Goal: Register for event/course: Sign up to attend an event or enroll in a course

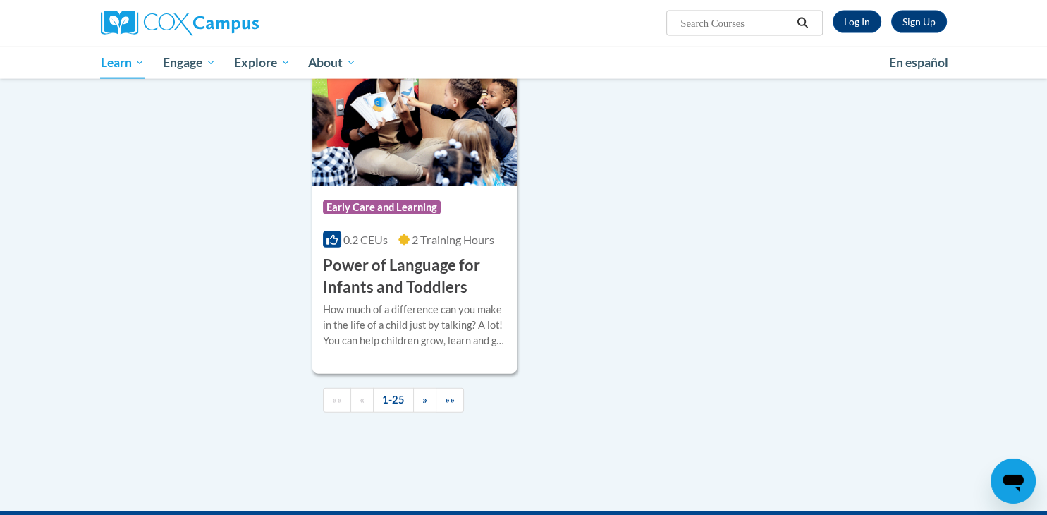
scroll to position [3233, 0]
click at [378, 276] on h3 "Power of Language for Infants and Toddlers" at bounding box center [415, 276] width 184 height 44
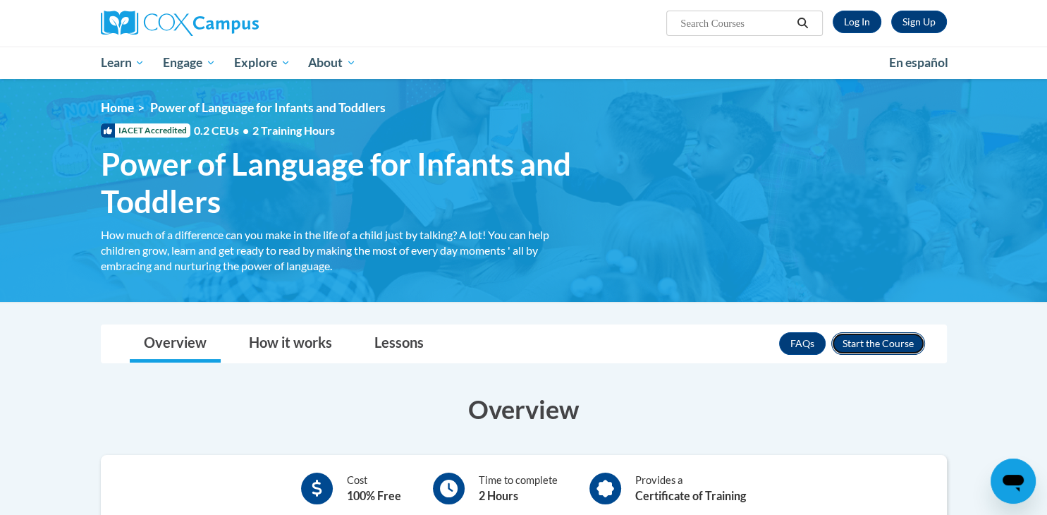
click at [888, 336] on button "Enroll" at bounding box center [878, 343] width 94 height 23
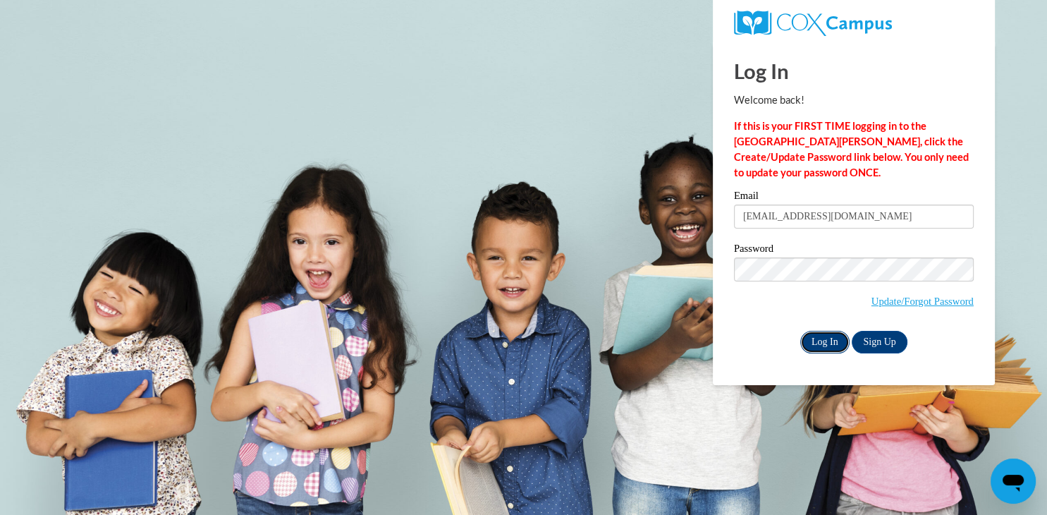
click at [832, 337] on input "Log In" at bounding box center [824, 342] width 49 height 23
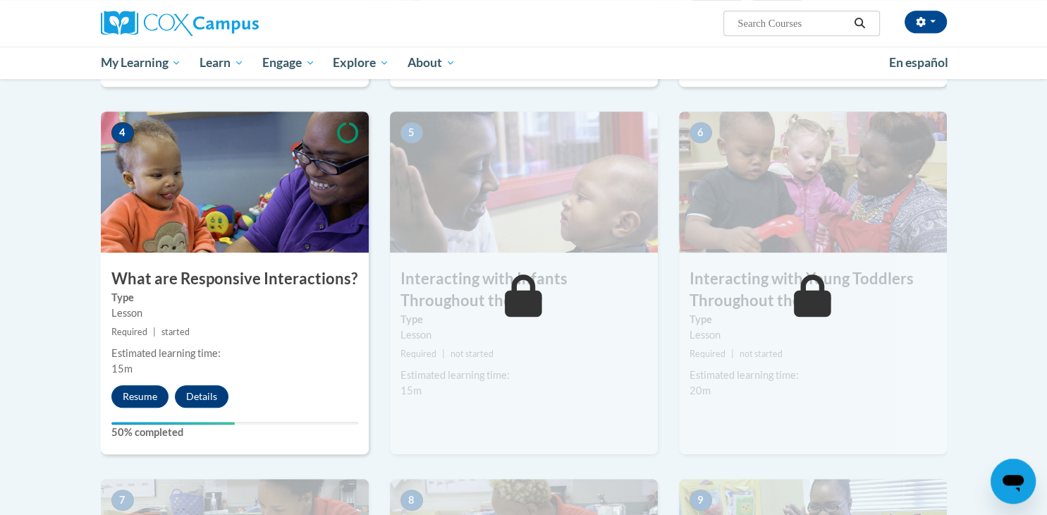
scroll to position [669, 0]
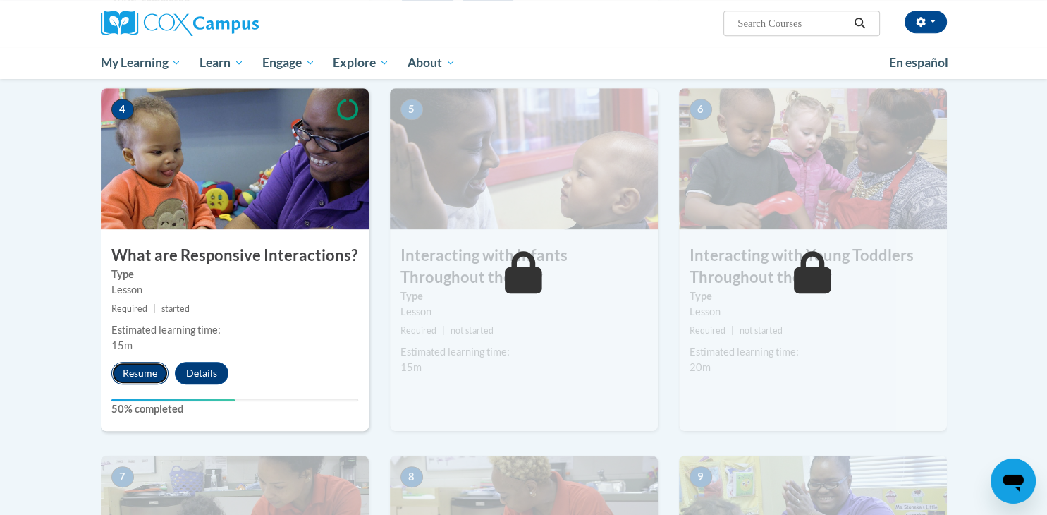
click at [153, 362] on button "Resume" at bounding box center [139, 373] width 57 height 23
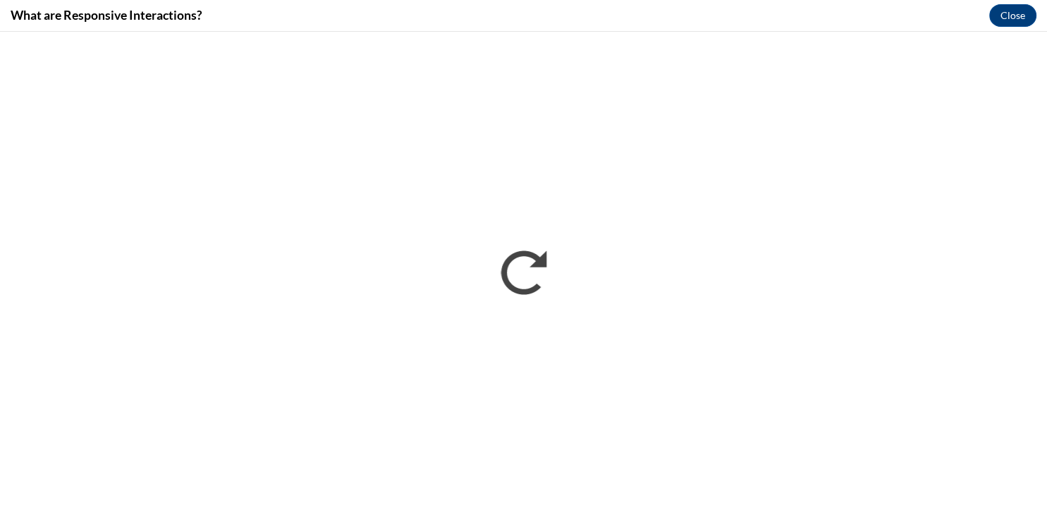
scroll to position [0, 0]
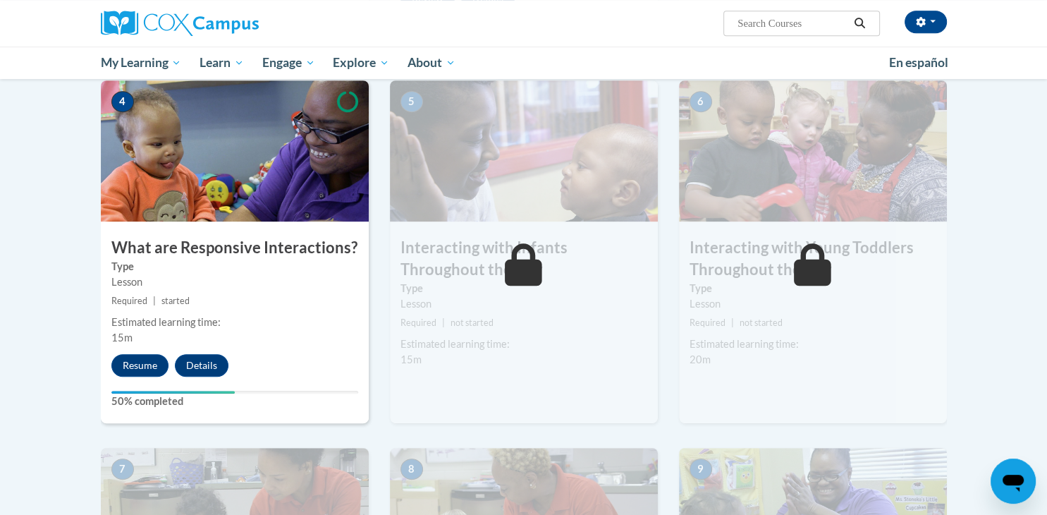
scroll to position [680, 0]
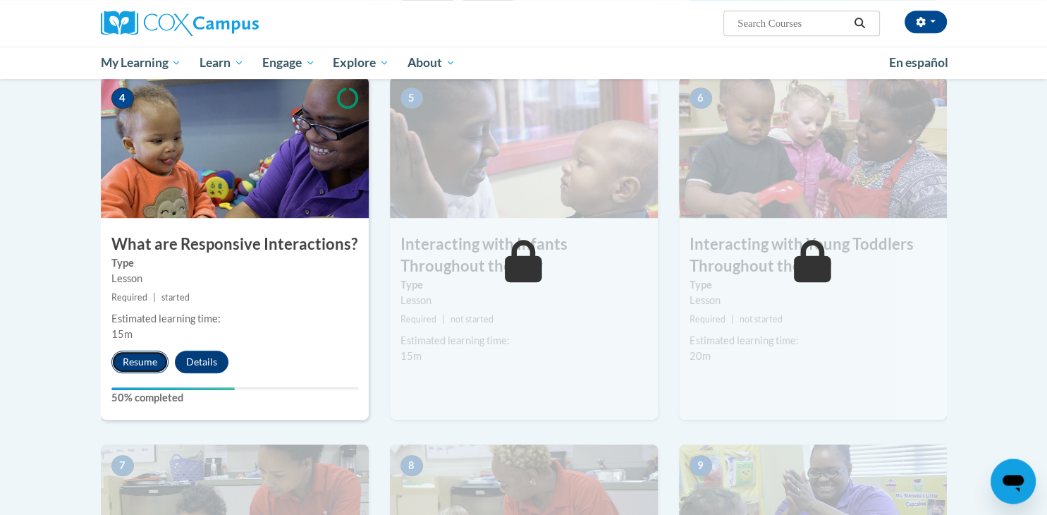
click at [143, 350] on button "Resume" at bounding box center [139, 361] width 57 height 23
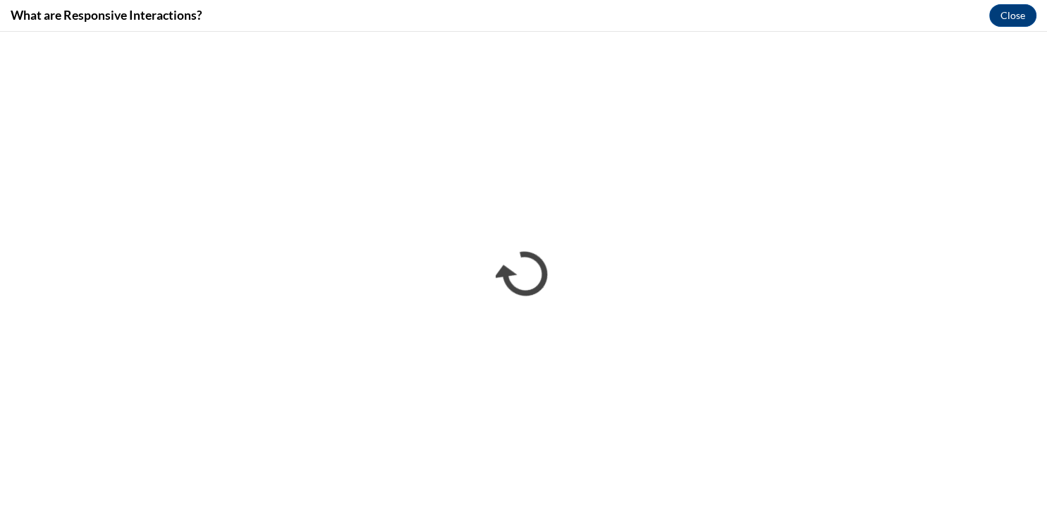
scroll to position [0, 0]
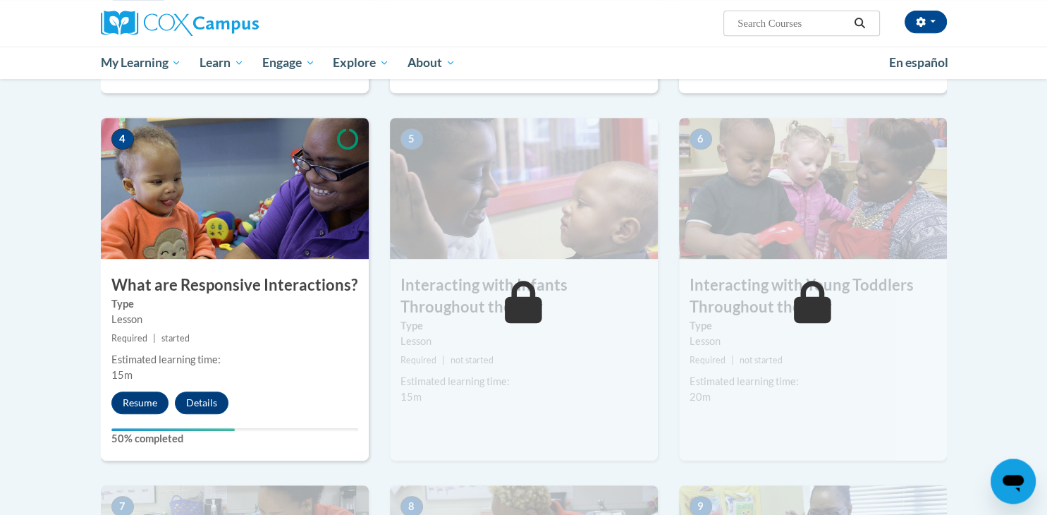
scroll to position [698, 0]
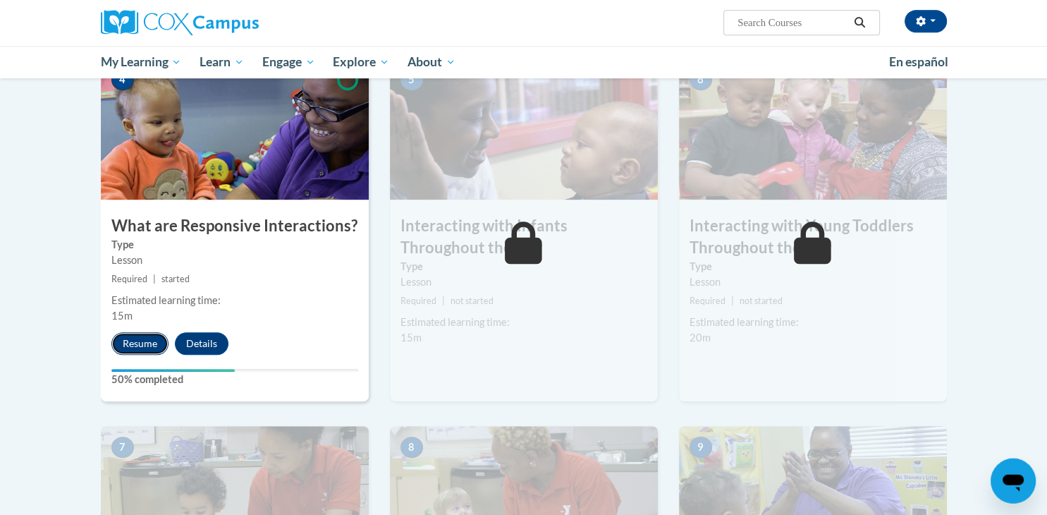
click at [128, 333] on button "Resume" at bounding box center [139, 344] width 57 height 23
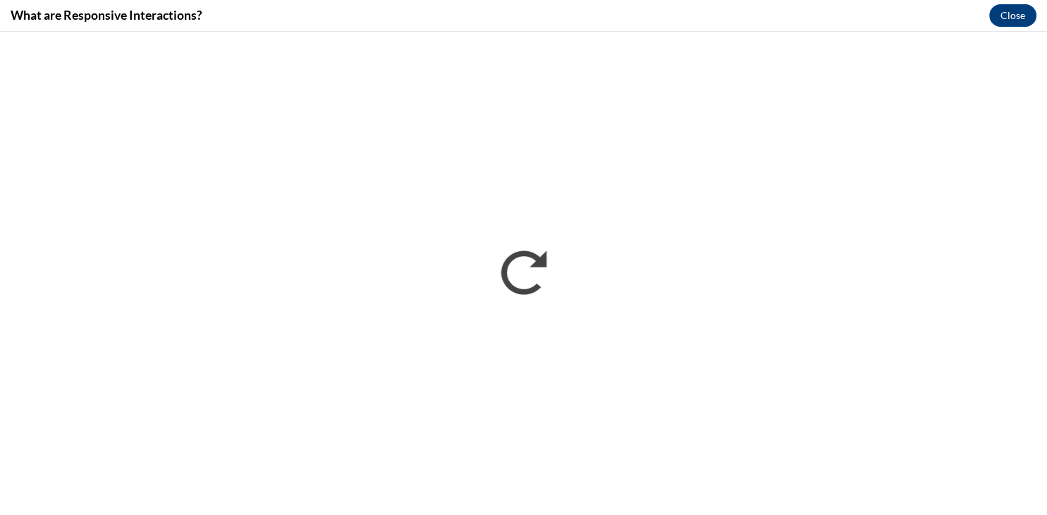
scroll to position [0, 0]
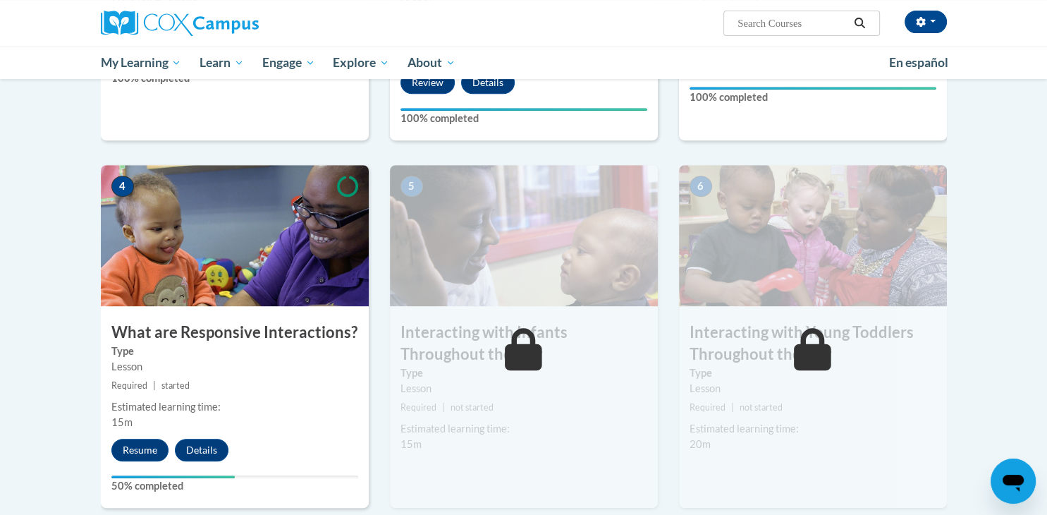
scroll to position [626, 0]
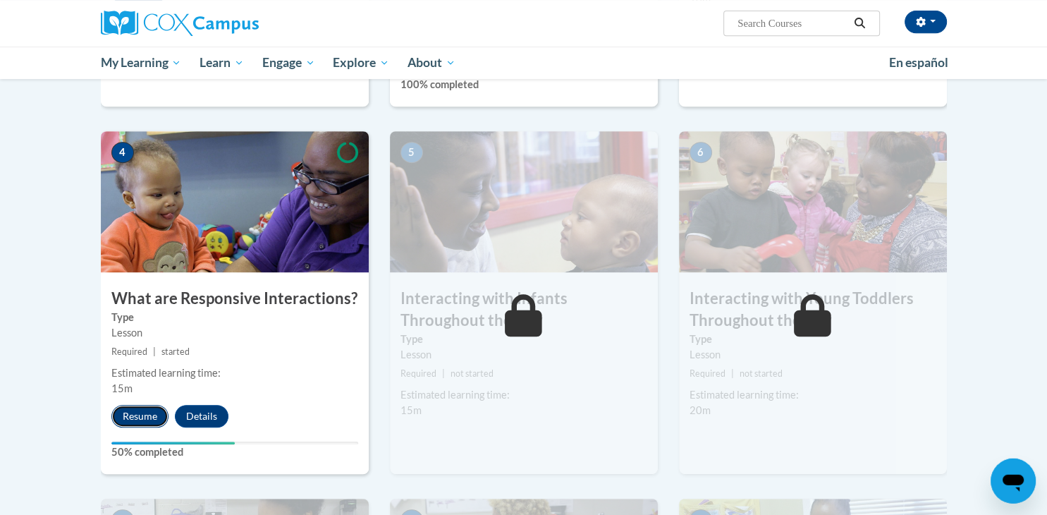
click at [145, 405] on button "Resume" at bounding box center [139, 416] width 57 height 23
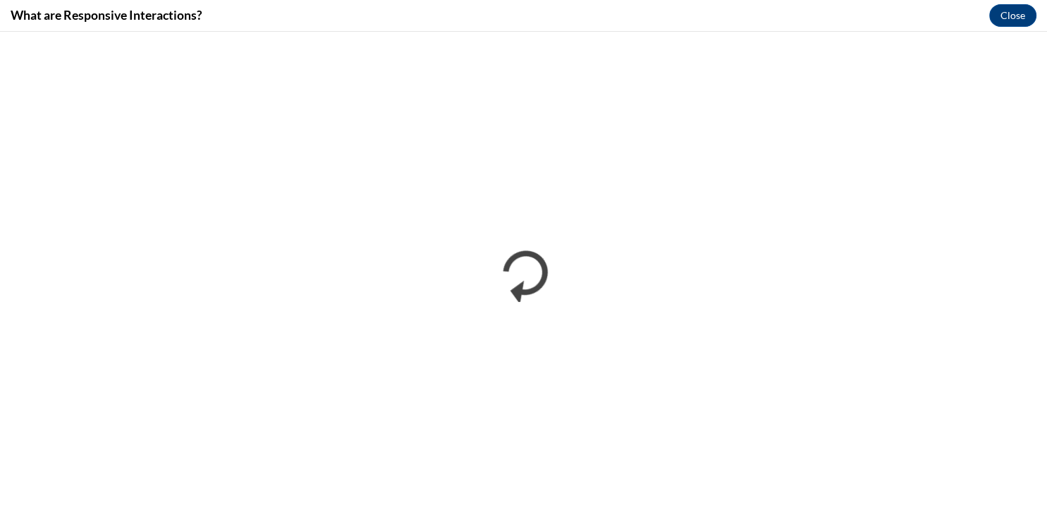
scroll to position [0, 0]
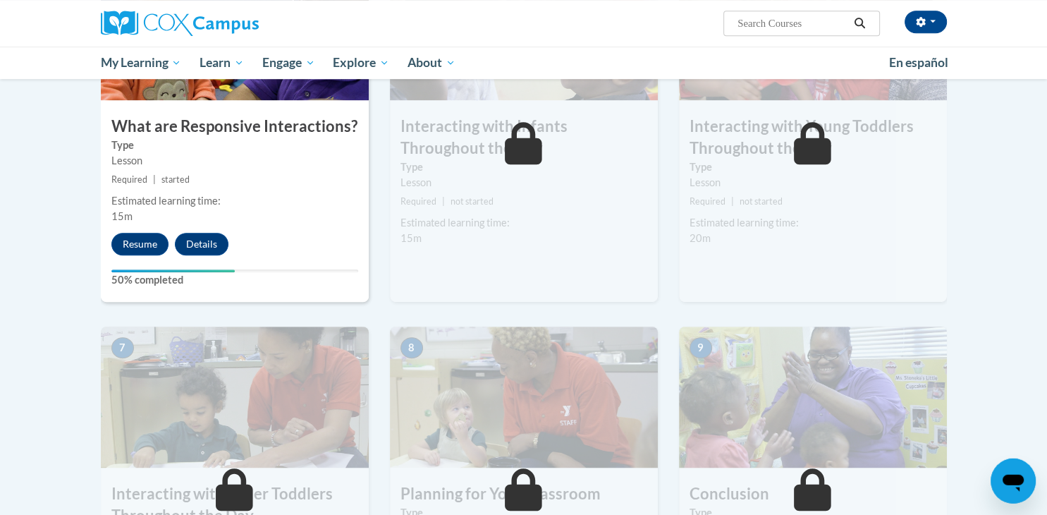
scroll to position [775, 0]
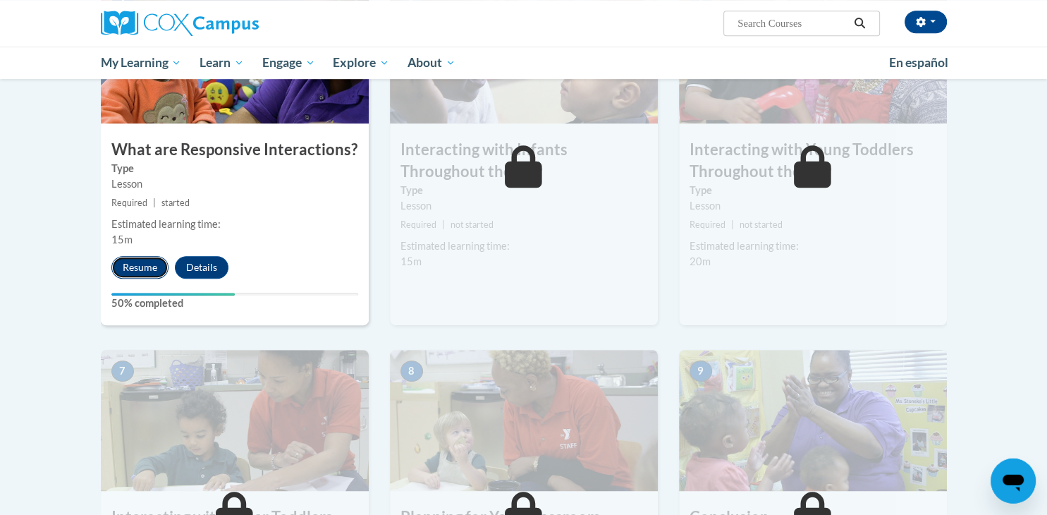
click at [135, 256] on button "Resume" at bounding box center [139, 267] width 57 height 23
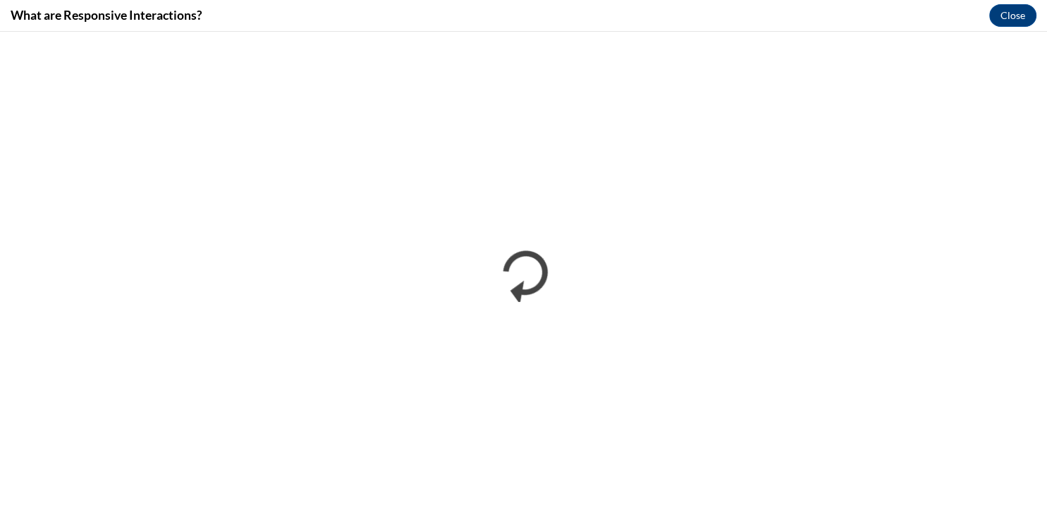
scroll to position [0, 0]
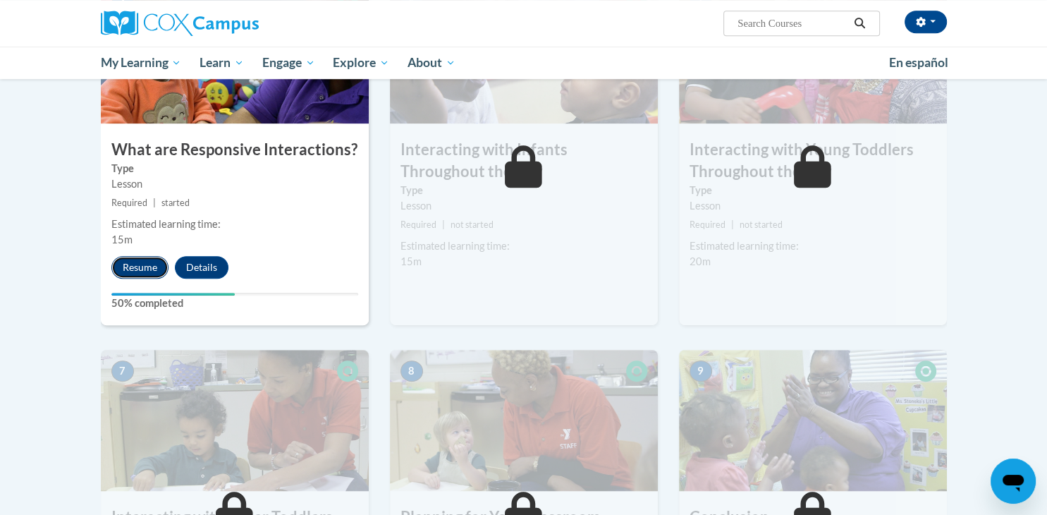
click at [144, 256] on button "Resume" at bounding box center [139, 267] width 57 height 23
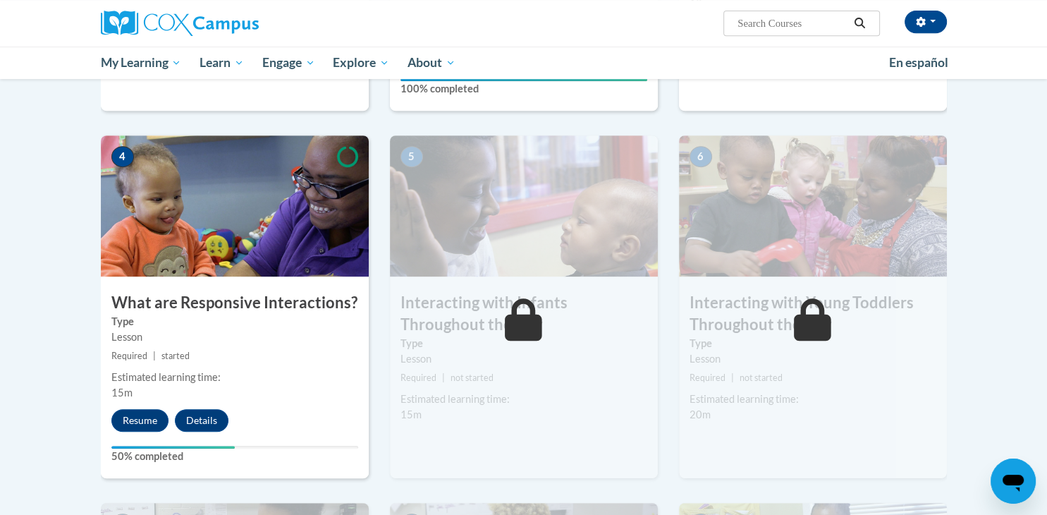
scroll to position [667, 0]
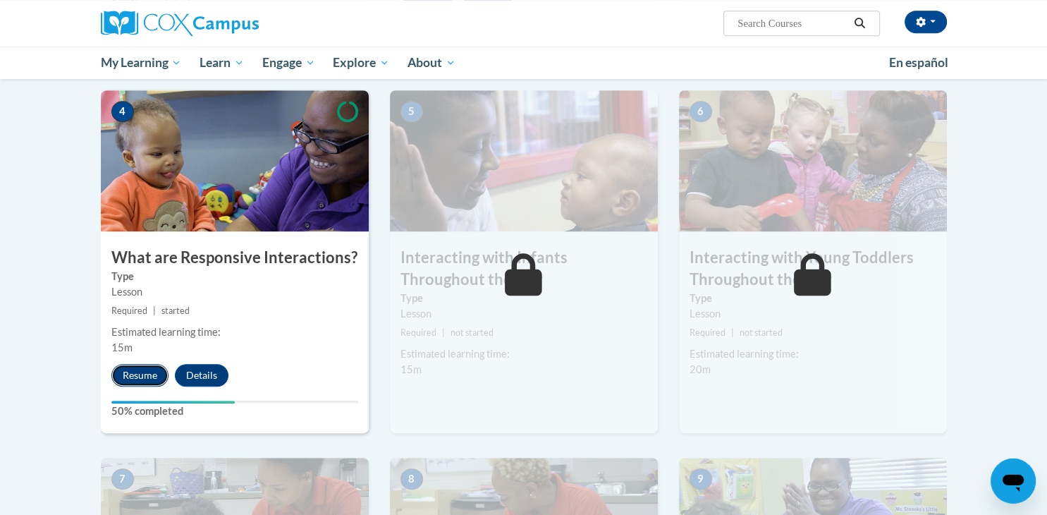
click at [152, 364] on button "Resume" at bounding box center [139, 375] width 57 height 23
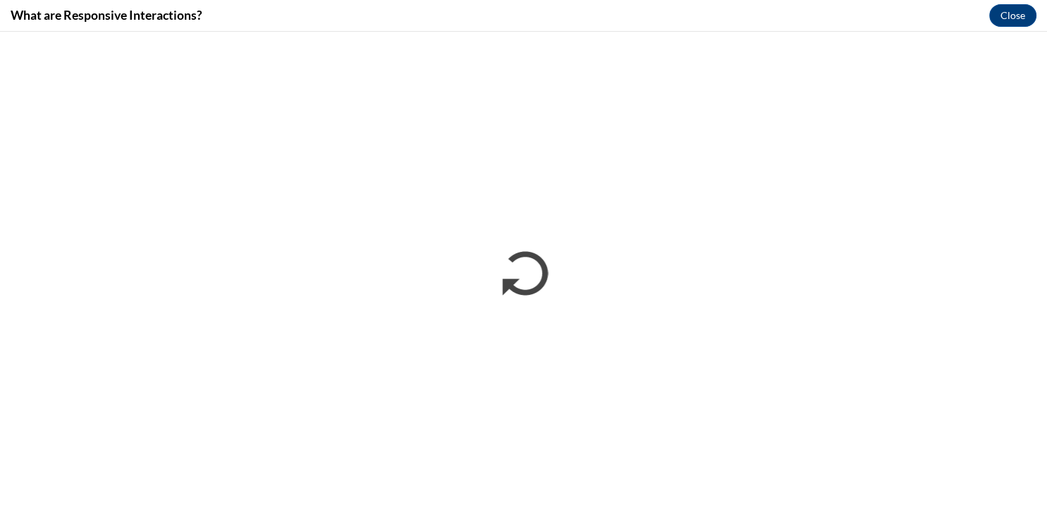
scroll to position [0, 0]
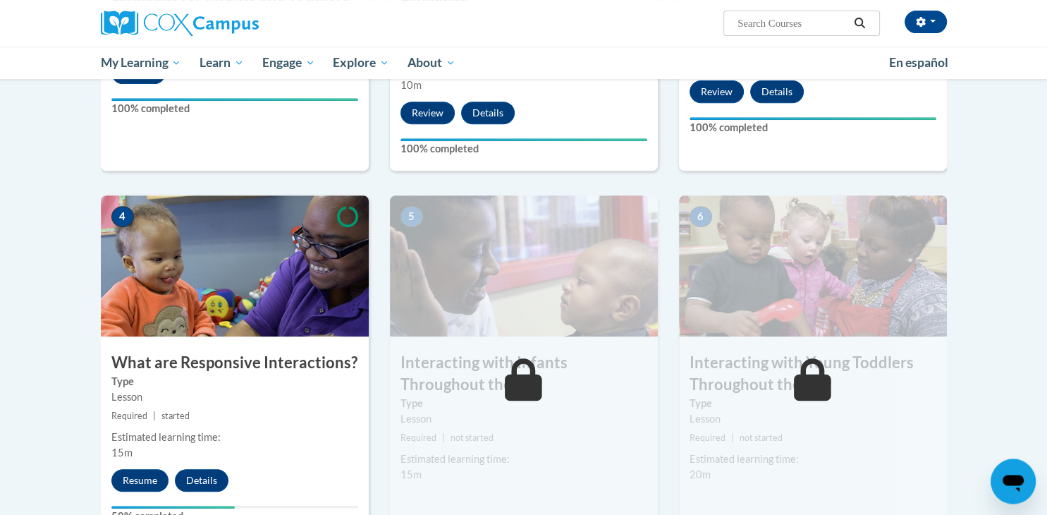
scroll to position [576, 0]
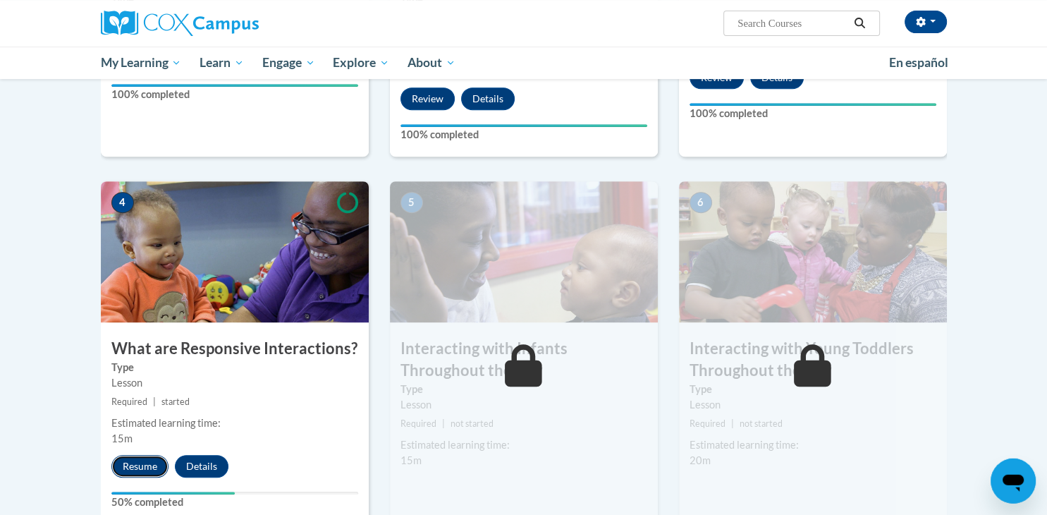
click at [148, 455] on button "Resume" at bounding box center [139, 466] width 57 height 23
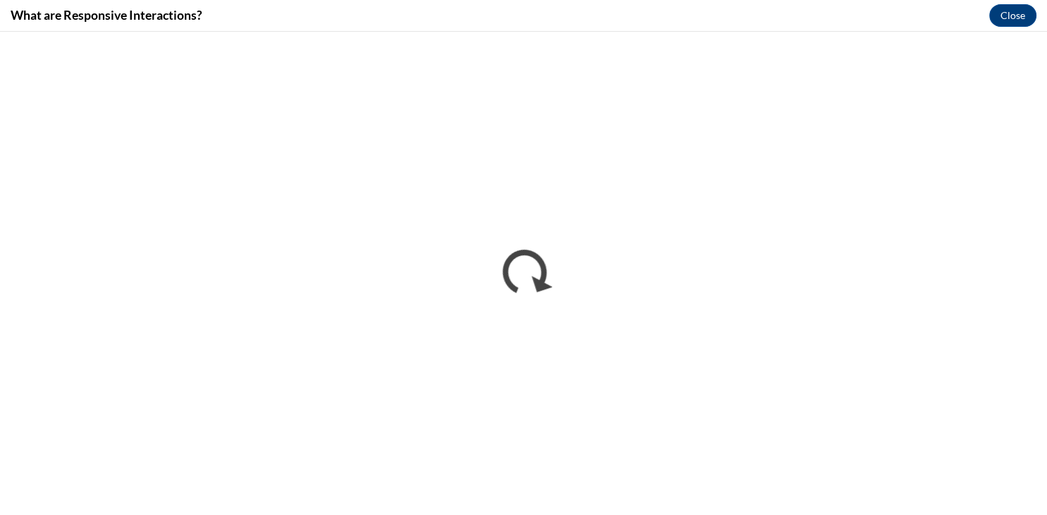
scroll to position [0, 0]
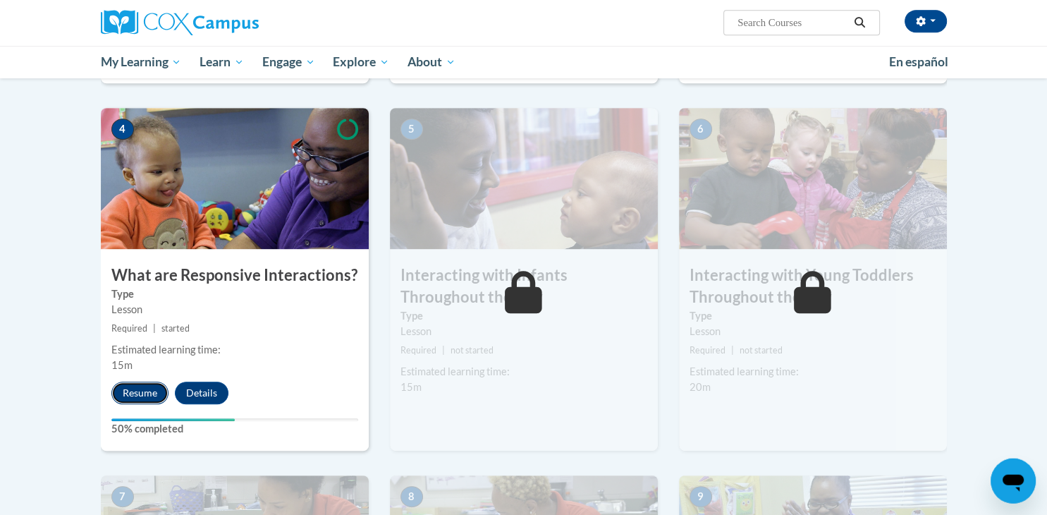
click at [124, 382] on button "Resume" at bounding box center [139, 393] width 57 height 23
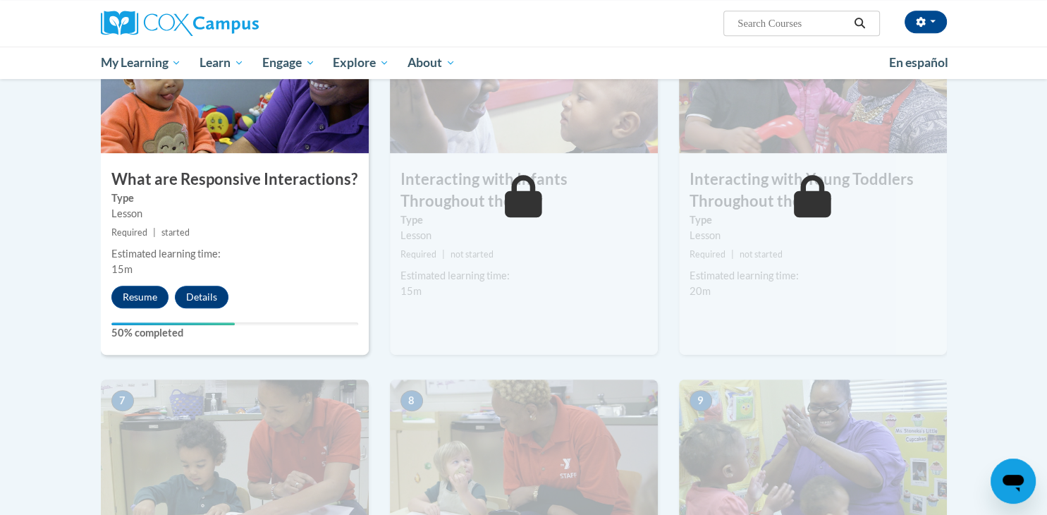
scroll to position [742, 0]
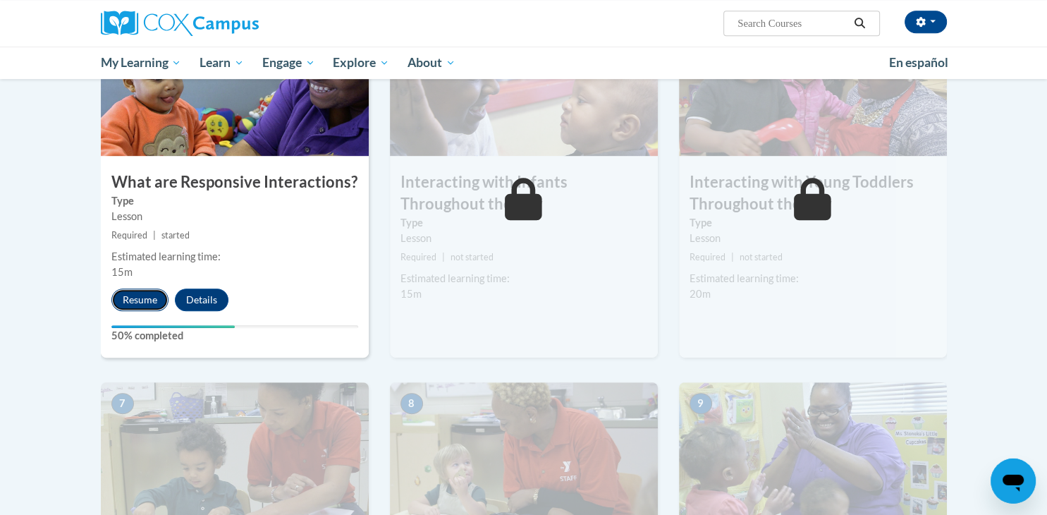
click at [137, 288] on button "Resume" at bounding box center [139, 299] width 57 height 23
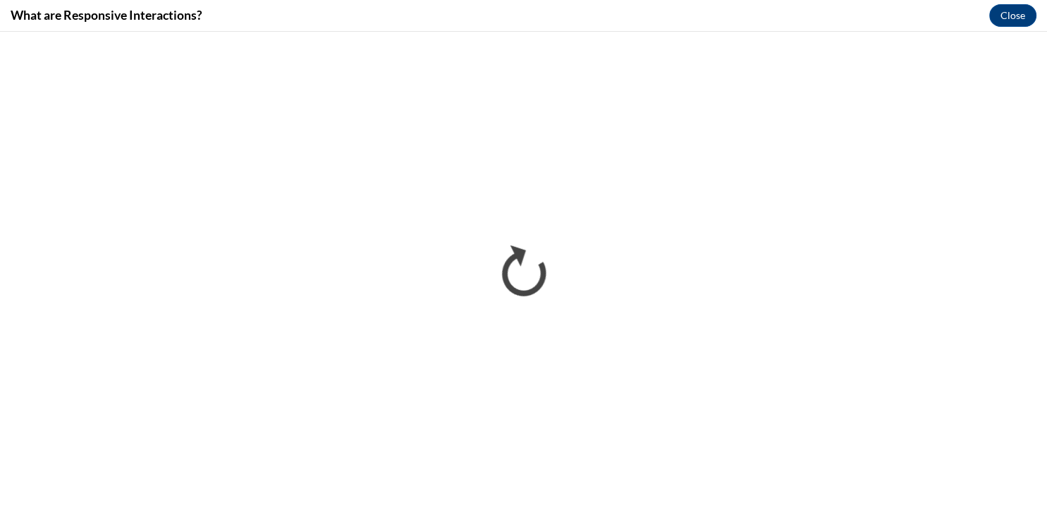
scroll to position [0, 0]
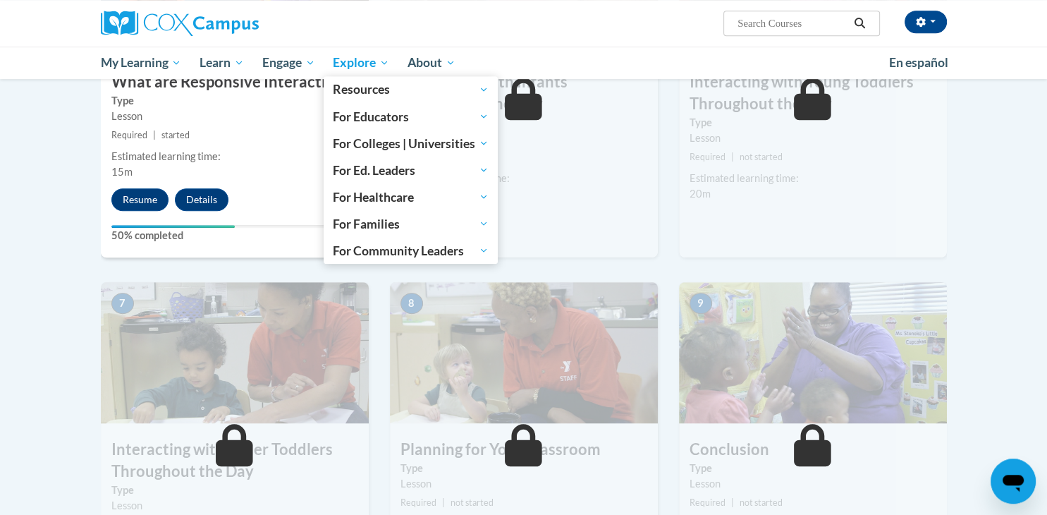
scroll to position [850, 0]
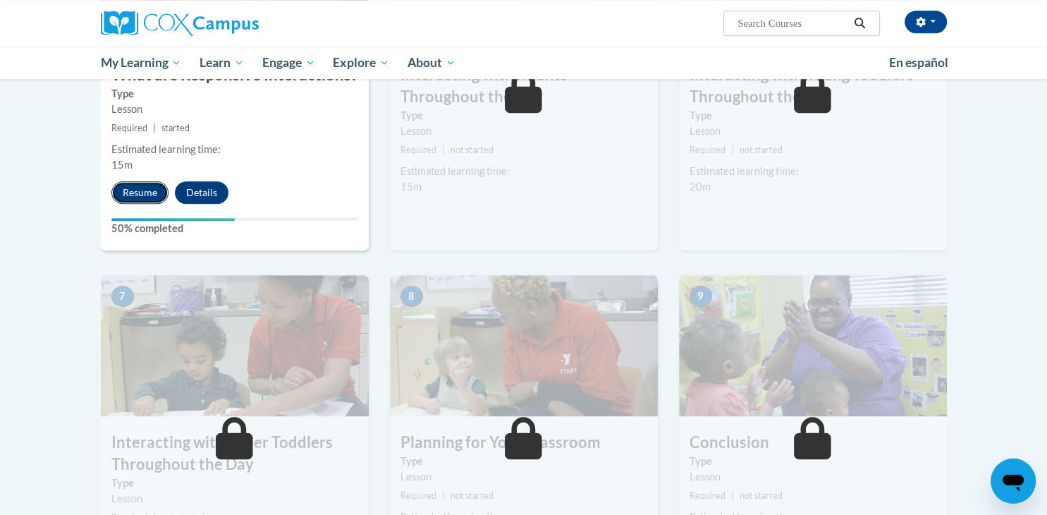
click at [127, 181] on button "Resume" at bounding box center [139, 192] width 57 height 23
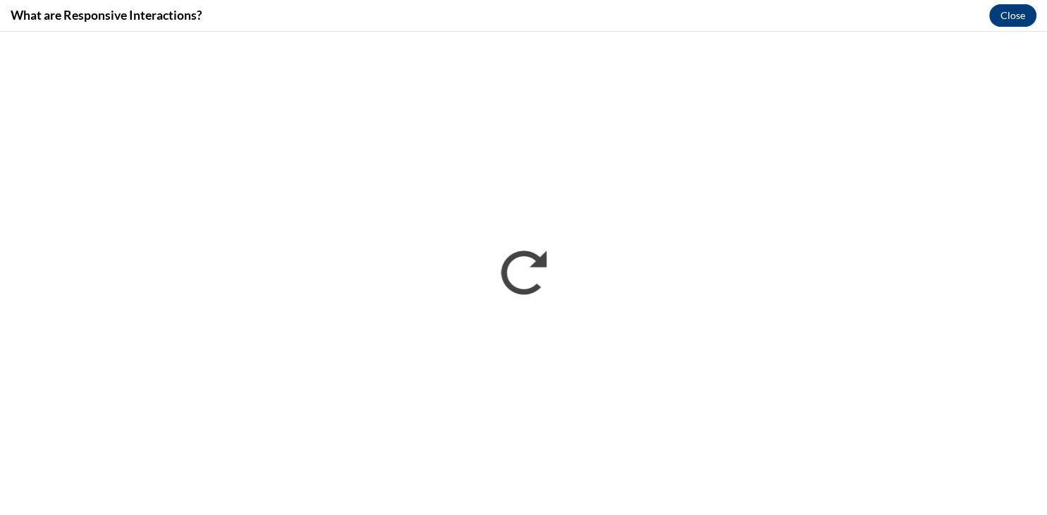
scroll to position [0, 0]
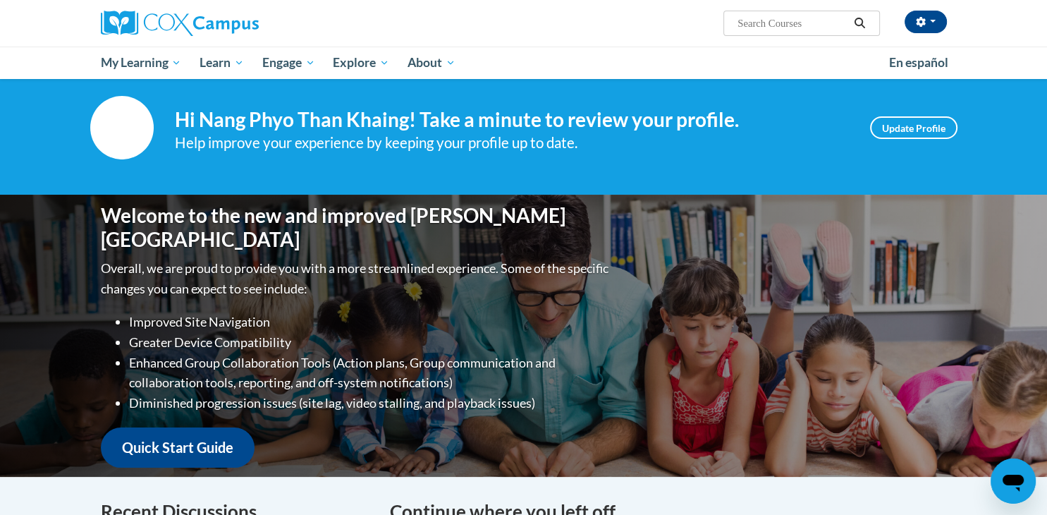
scroll to position [18, 0]
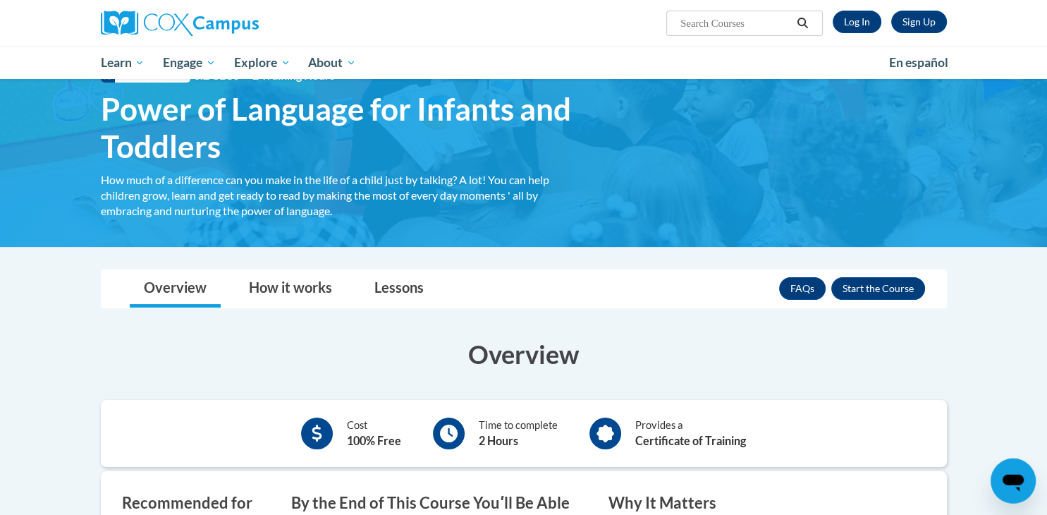
scroll to position [54, 0]
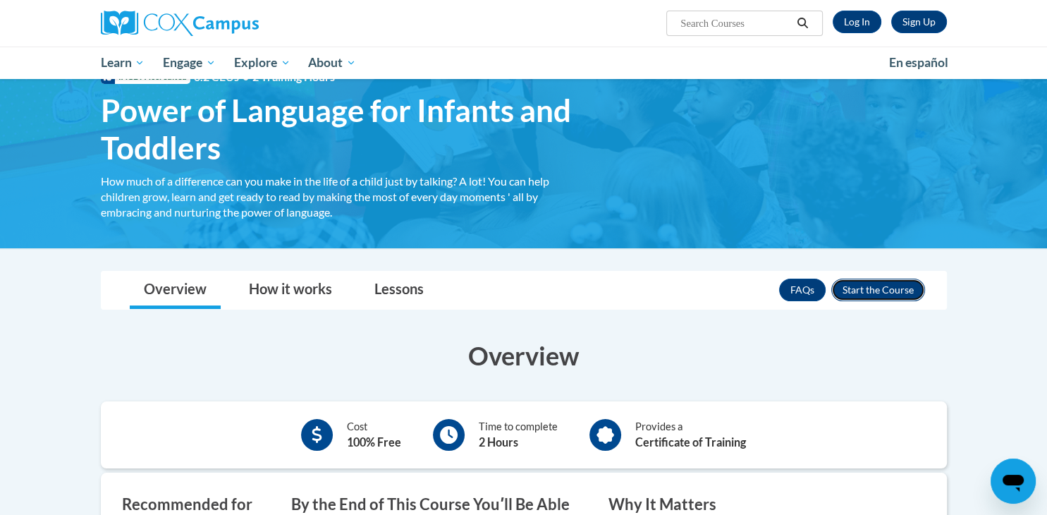
click at [884, 290] on button "Enroll" at bounding box center [878, 289] width 94 height 23
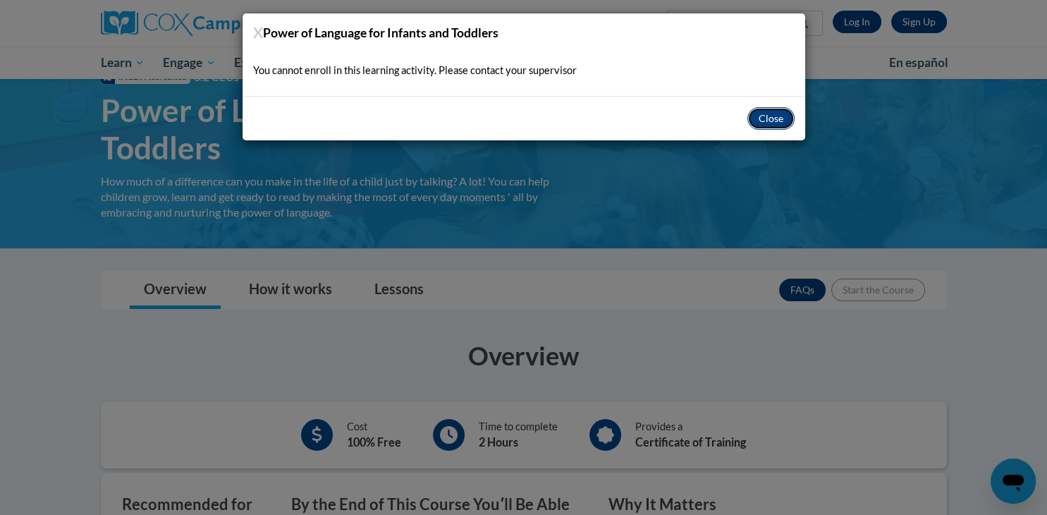
click at [765, 114] on button "Close" at bounding box center [770, 118] width 47 height 23
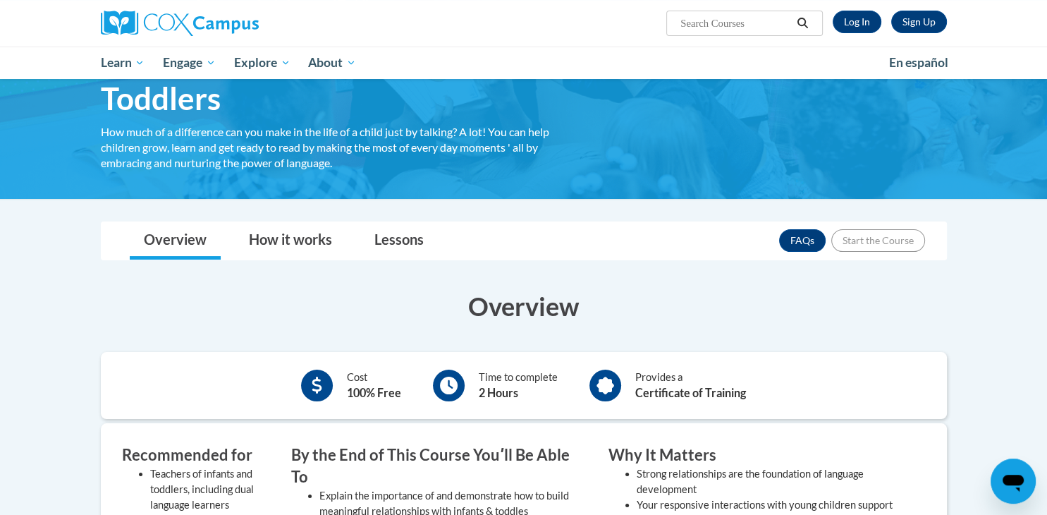
scroll to position [97, 0]
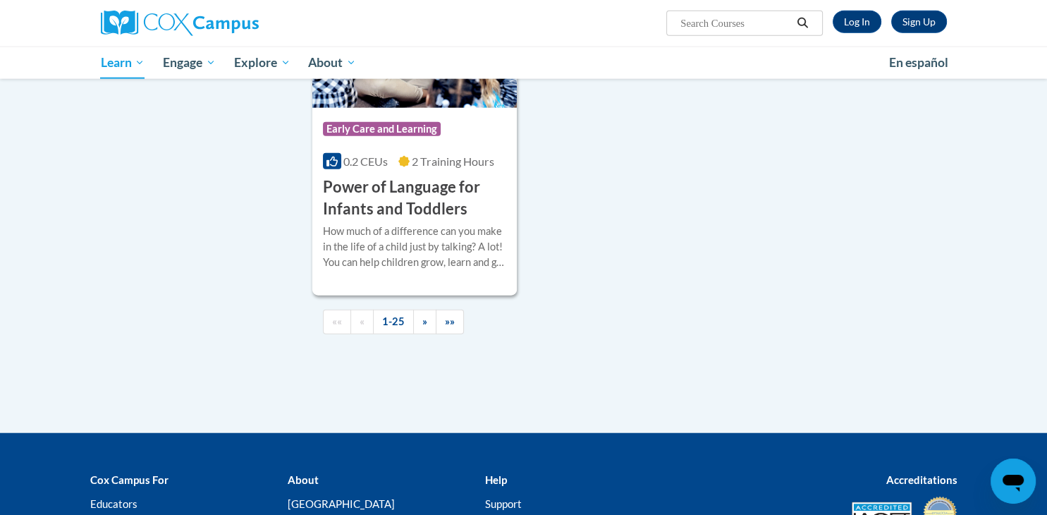
scroll to position [3310, 0]
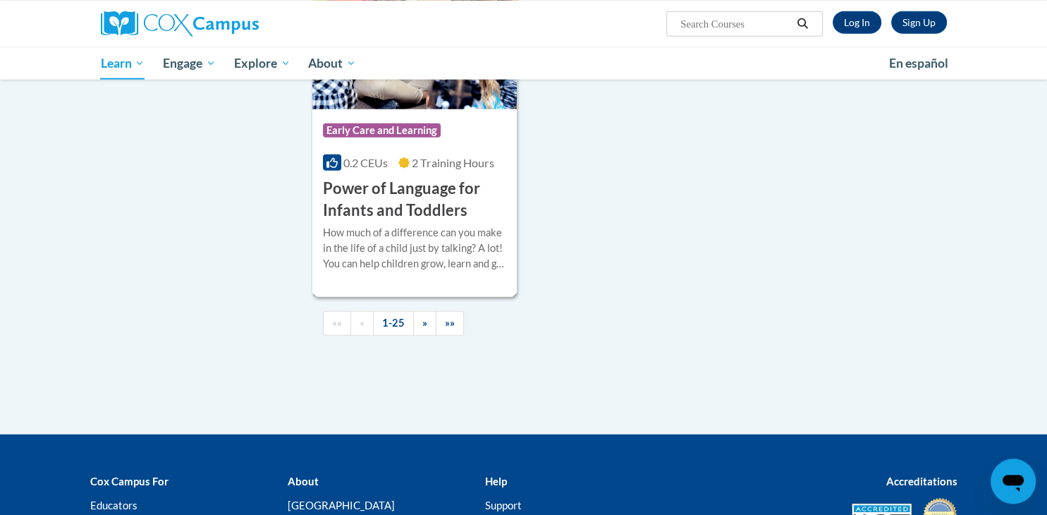
click at [411, 167] on div "Course Category: Early Care and Learning 0.2 CEUs 2 Training Hours COURSE Power…" at bounding box center [414, 165] width 205 height 112
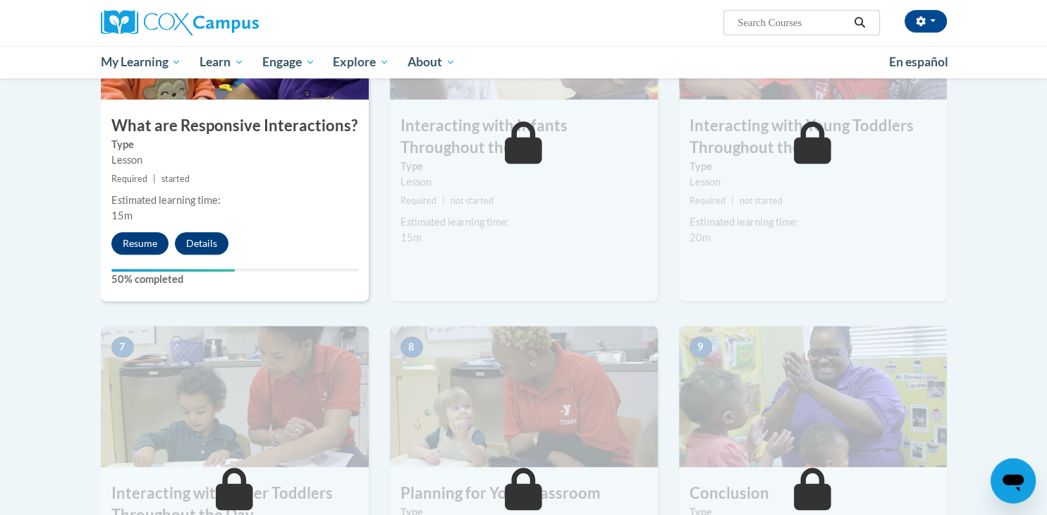
scroll to position [797, 0]
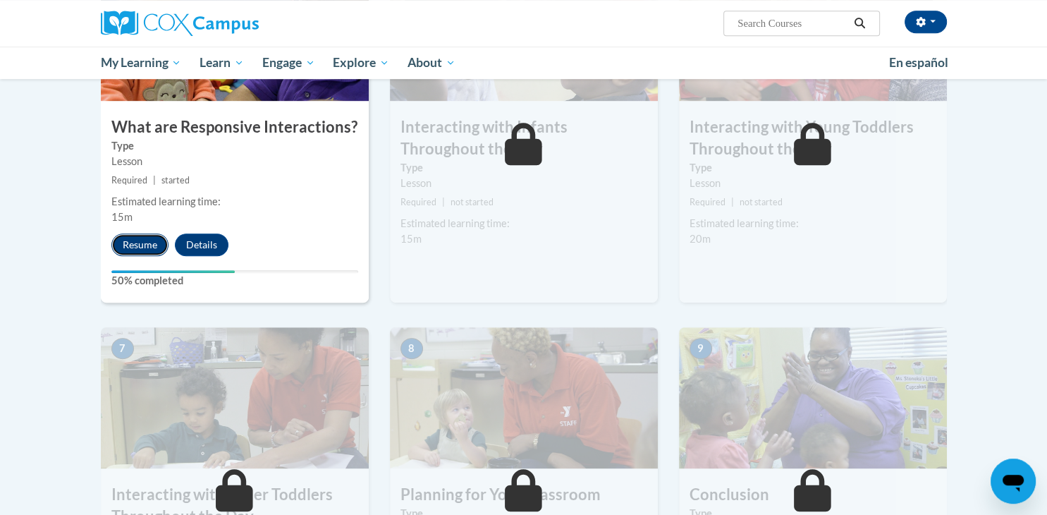
click at [137, 233] on button "Resume" at bounding box center [139, 244] width 57 height 23
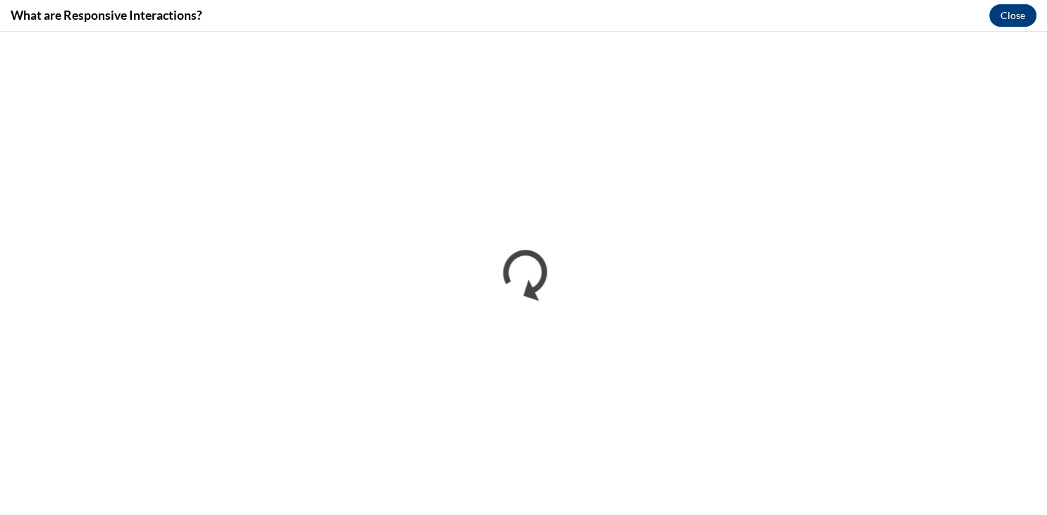
scroll to position [0, 0]
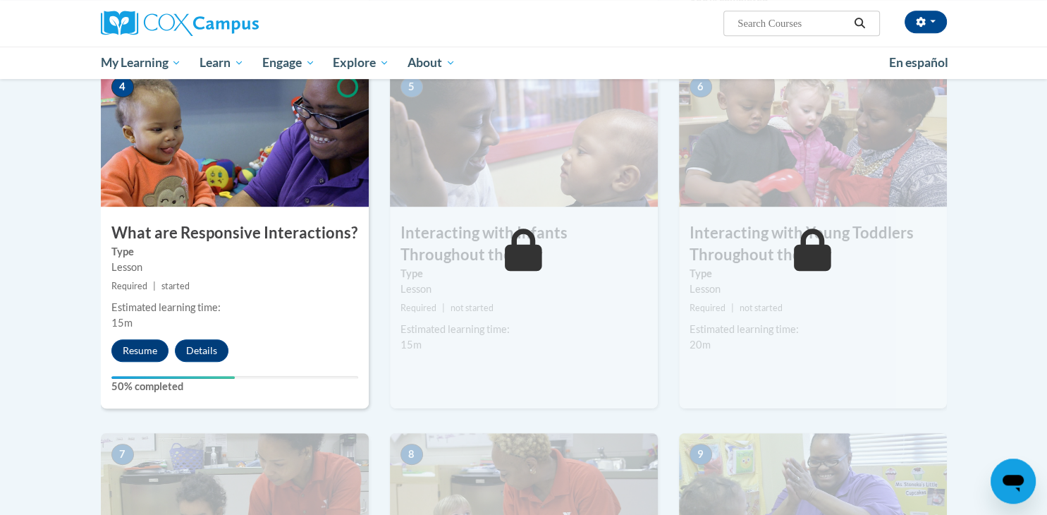
scroll to position [692, 0]
click at [145, 338] on button "Resume" at bounding box center [139, 349] width 57 height 23
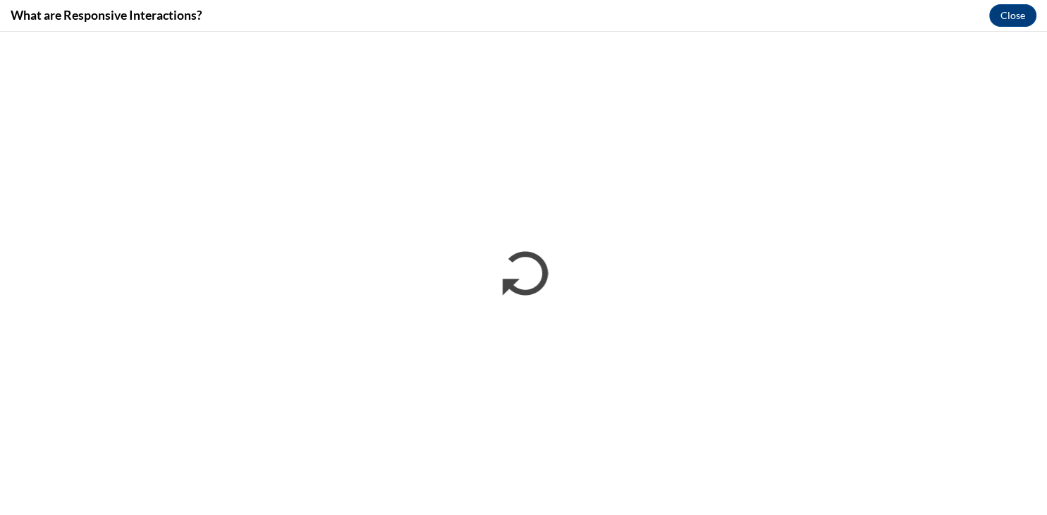
scroll to position [0, 0]
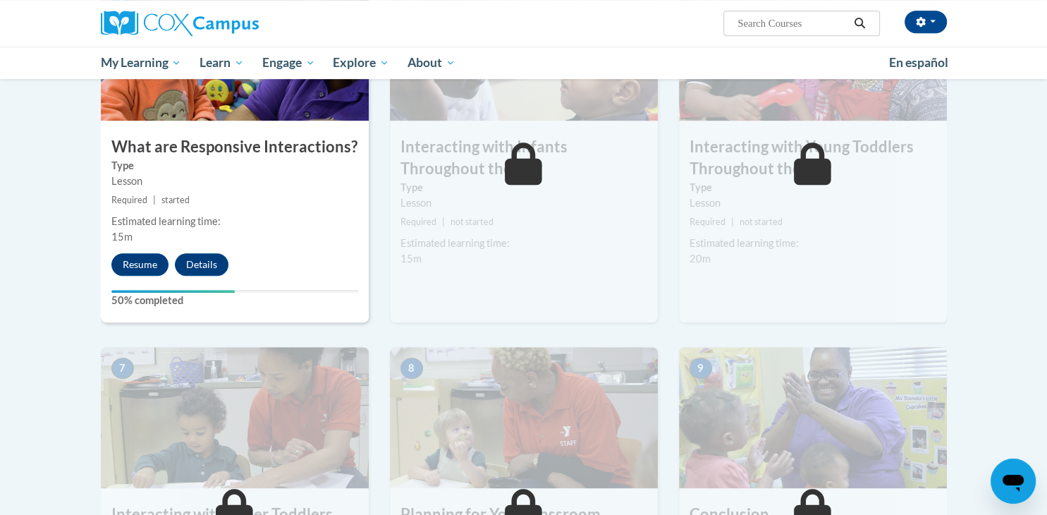
scroll to position [777, 0]
click at [156, 254] on button "Resume" at bounding box center [139, 265] width 57 height 23
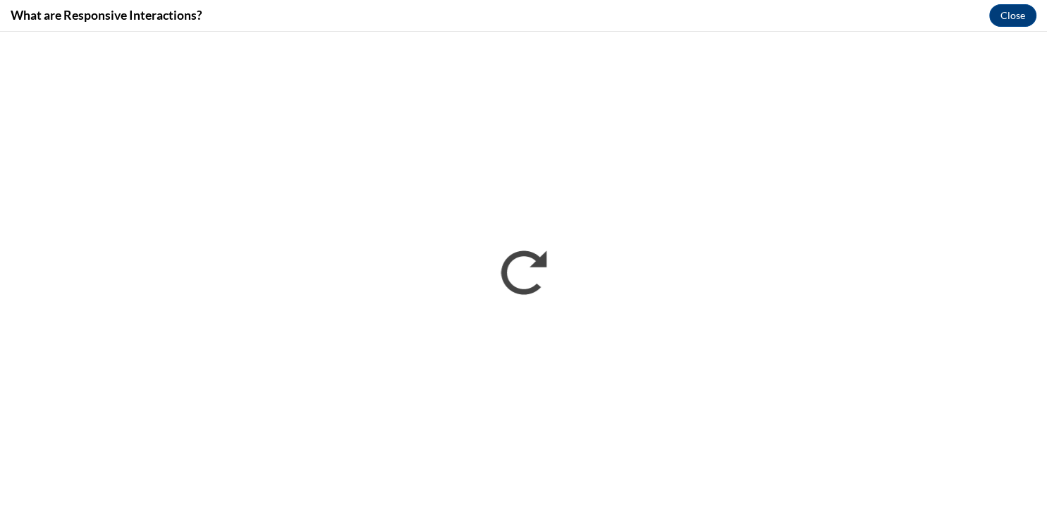
scroll to position [0, 0]
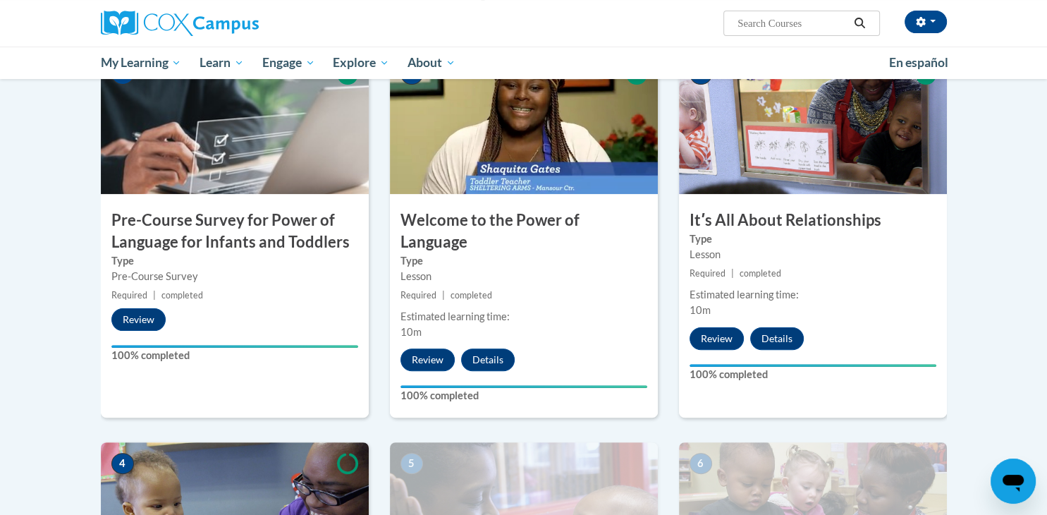
scroll to position [558, 0]
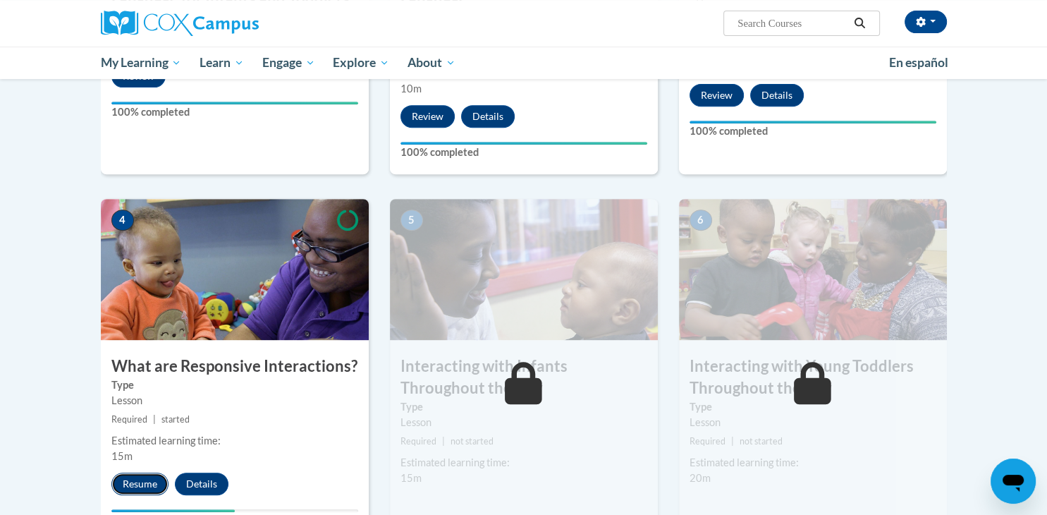
click at [143, 472] on button "Resume" at bounding box center [139, 483] width 57 height 23
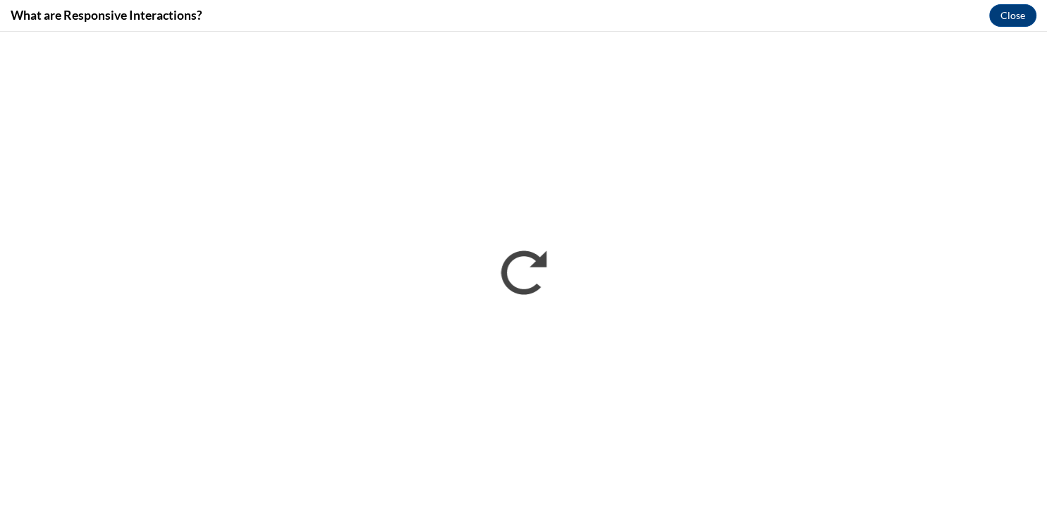
scroll to position [0, 0]
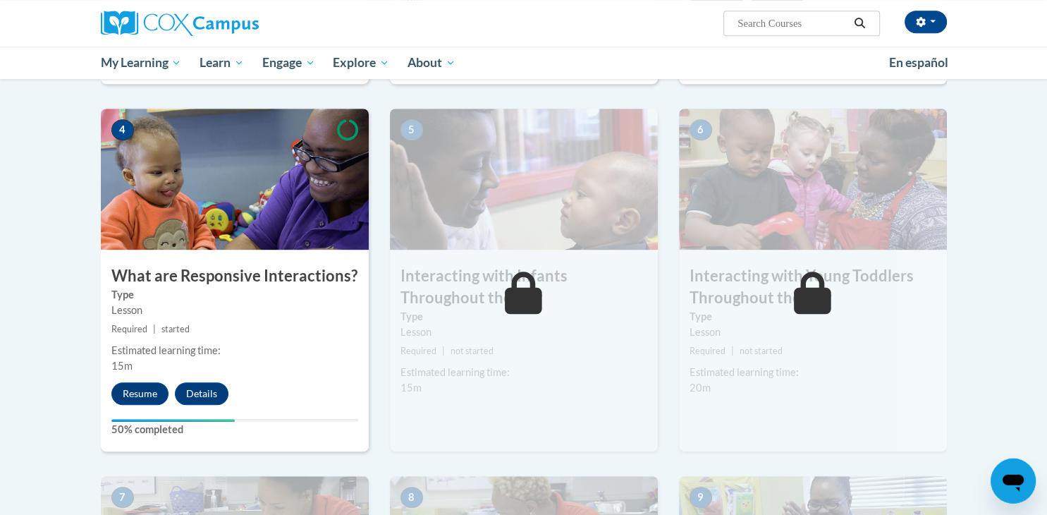
scroll to position [672, 0]
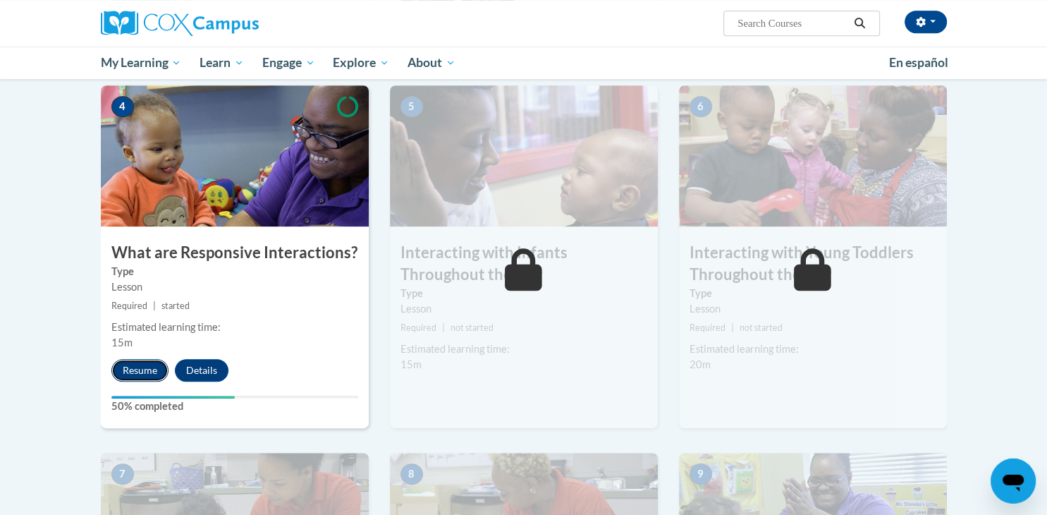
click at [141, 359] on button "Resume" at bounding box center [139, 370] width 57 height 23
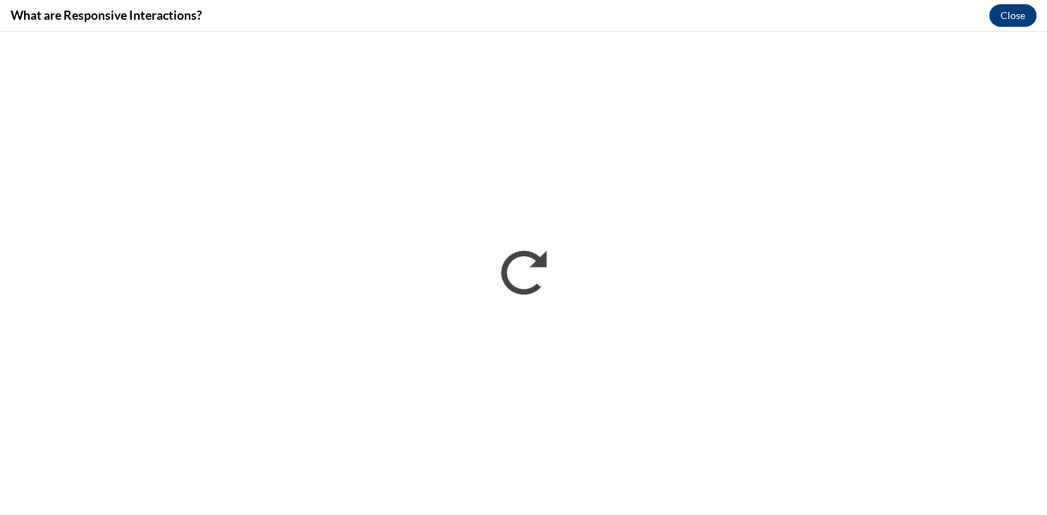
scroll to position [0, 0]
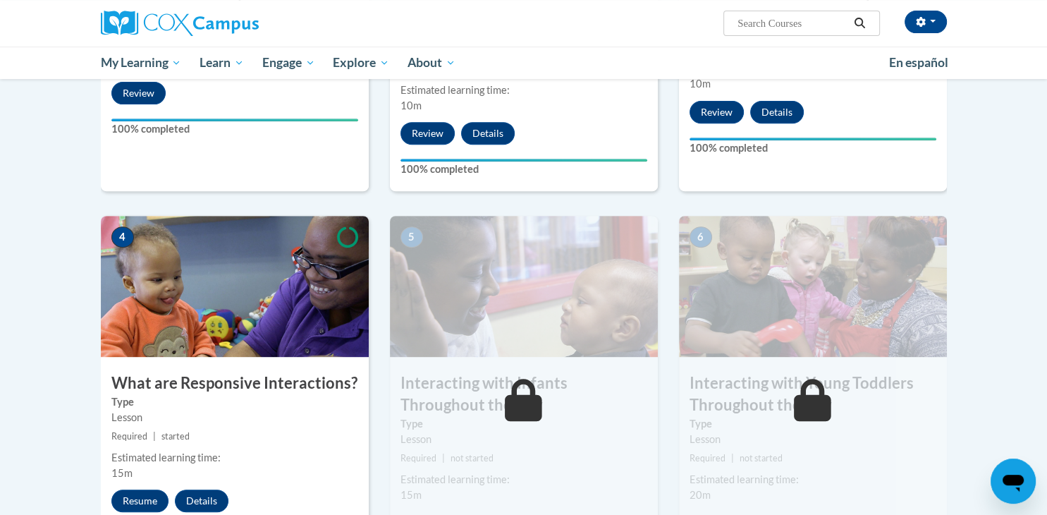
scroll to position [542, 0]
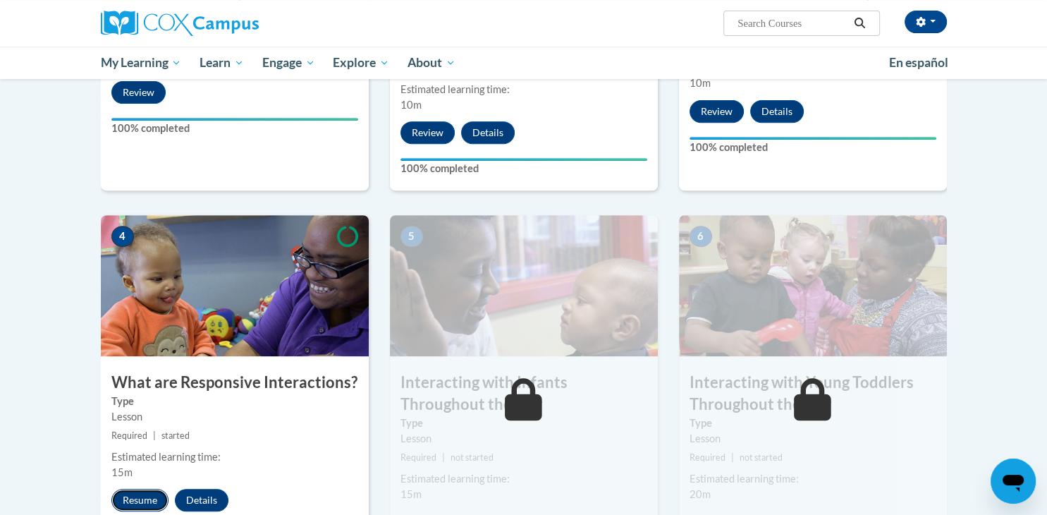
click at [131, 489] on button "Resume" at bounding box center [139, 500] width 57 height 23
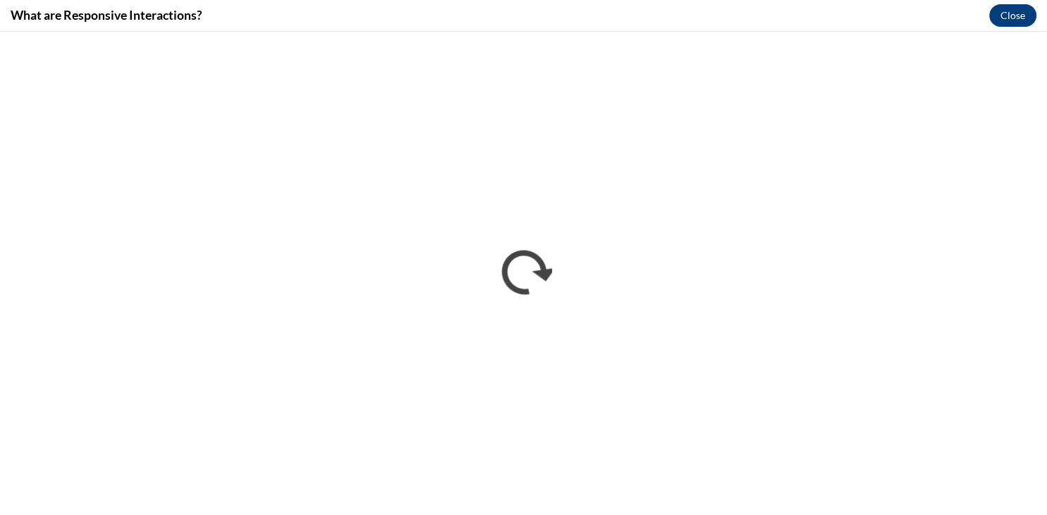
scroll to position [0, 0]
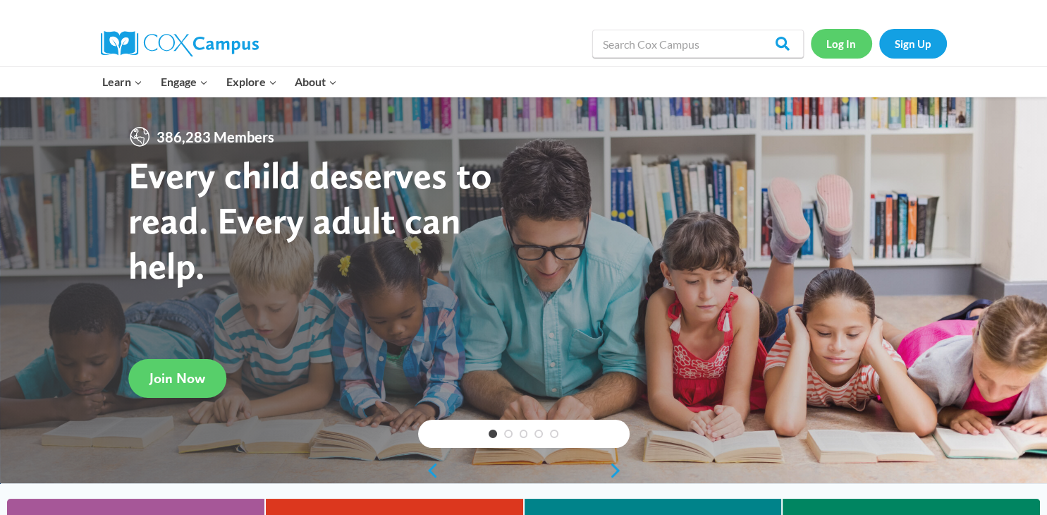
click at [836, 41] on link "Log In" at bounding box center [841, 43] width 61 height 29
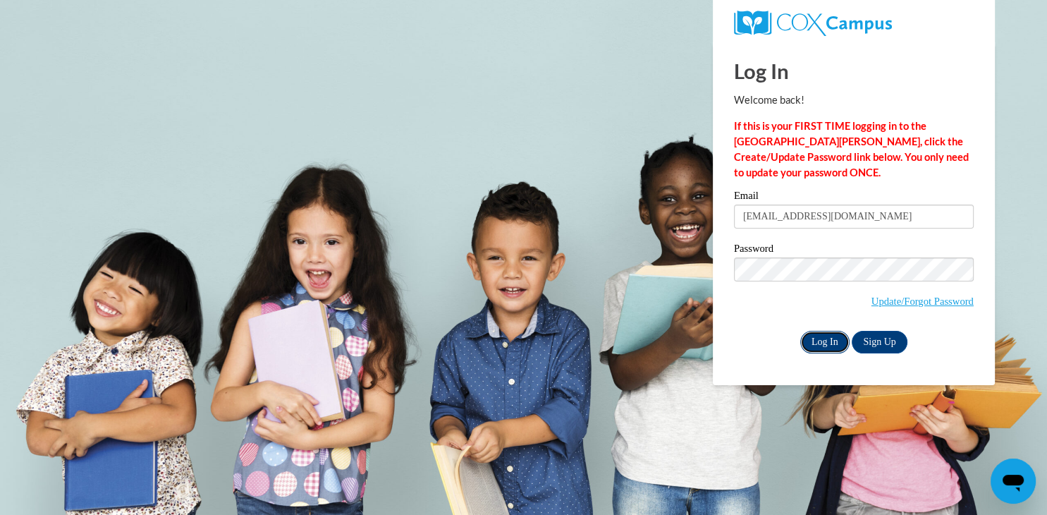
click at [819, 343] on input "Log In" at bounding box center [824, 342] width 49 height 23
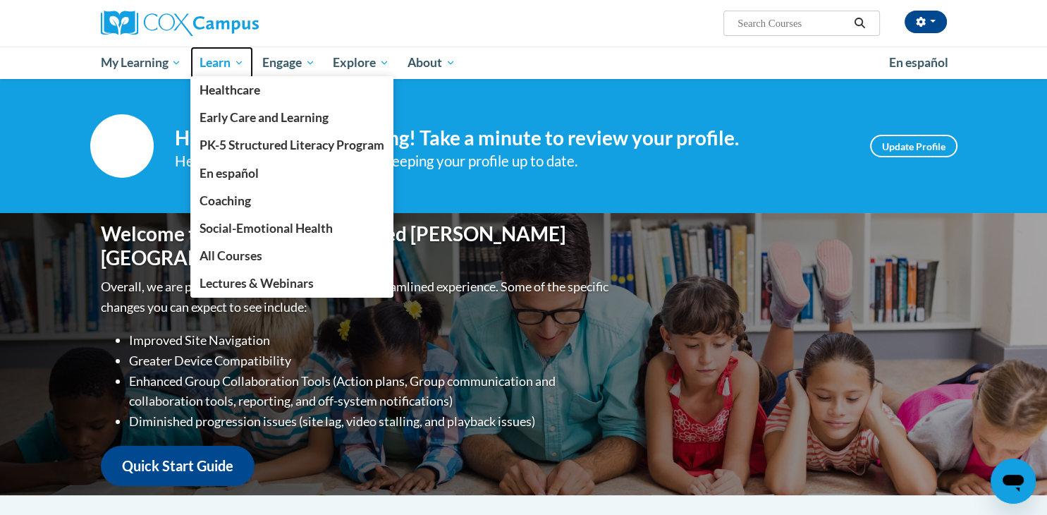
click at [250, 66] on link "Learn" at bounding box center [221, 63] width 63 height 32
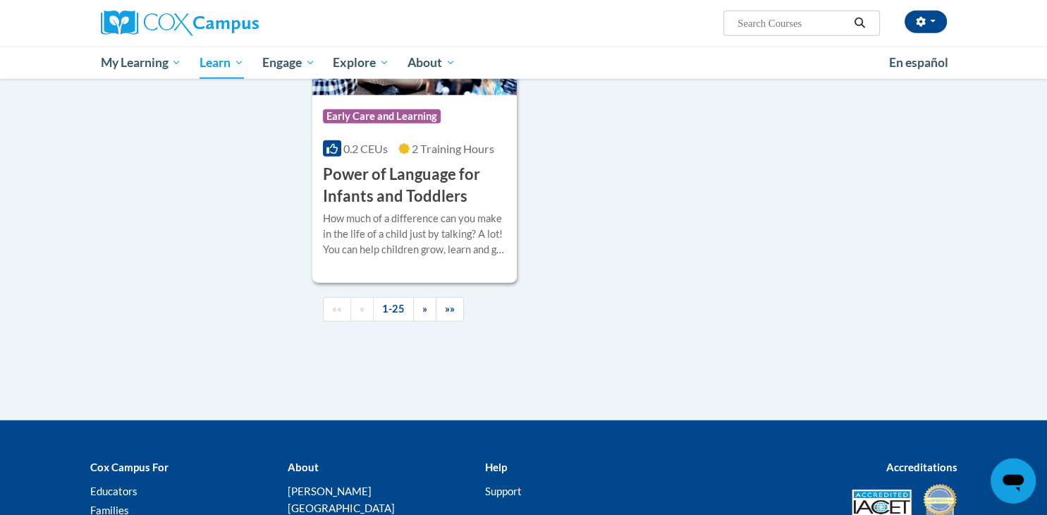
scroll to position [3326, 0]
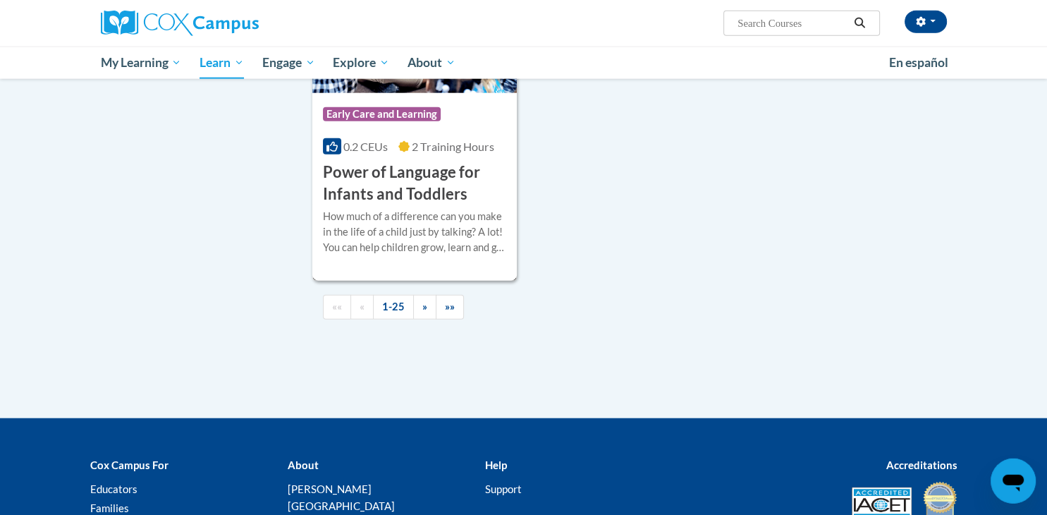
click at [450, 132] on div "Course Category: Early Care and Learning" at bounding box center [415, 116] width 184 height 32
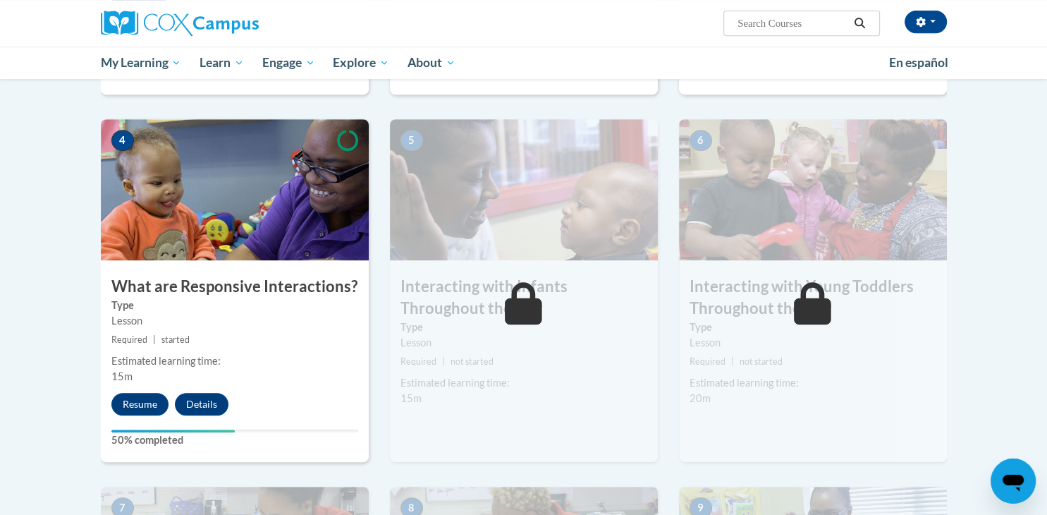
scroll to position [637, 0]
click at [135, 393] on button "Resume" at bounding box center [139, 404] width 57 height 23
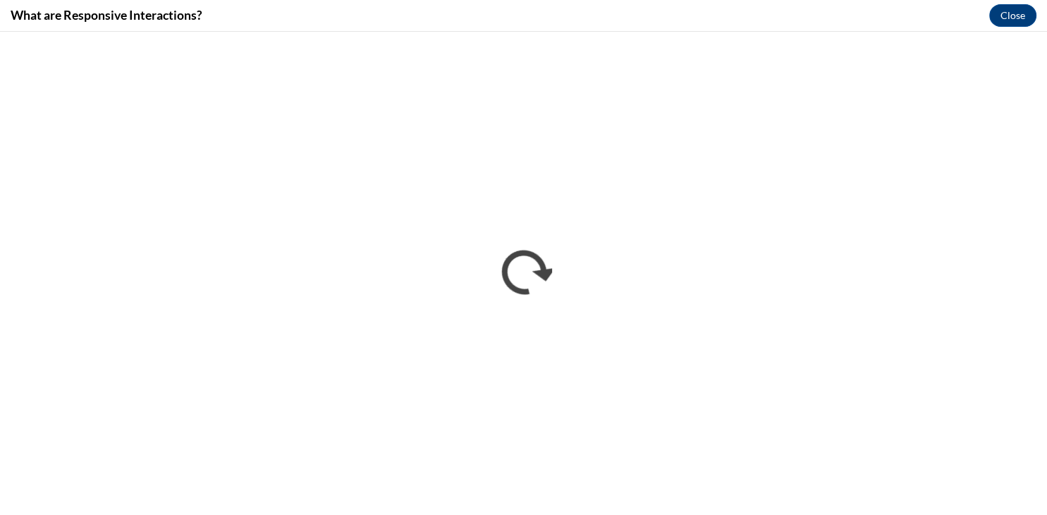
scroll to position [0, 0]
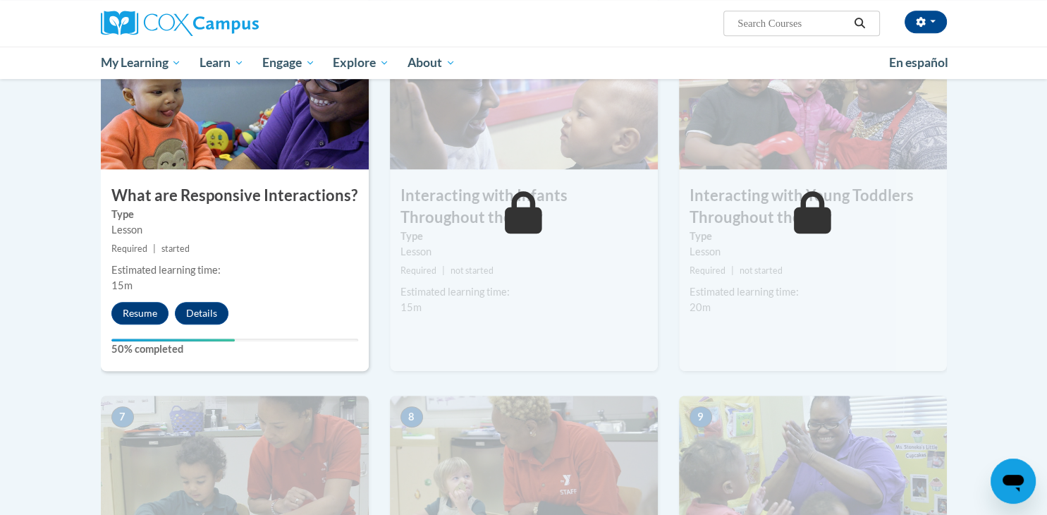
scroll to position [730, 0]
click at [142, 301] on button "Resume" at bounding box center [139, 312] width 57 height 23
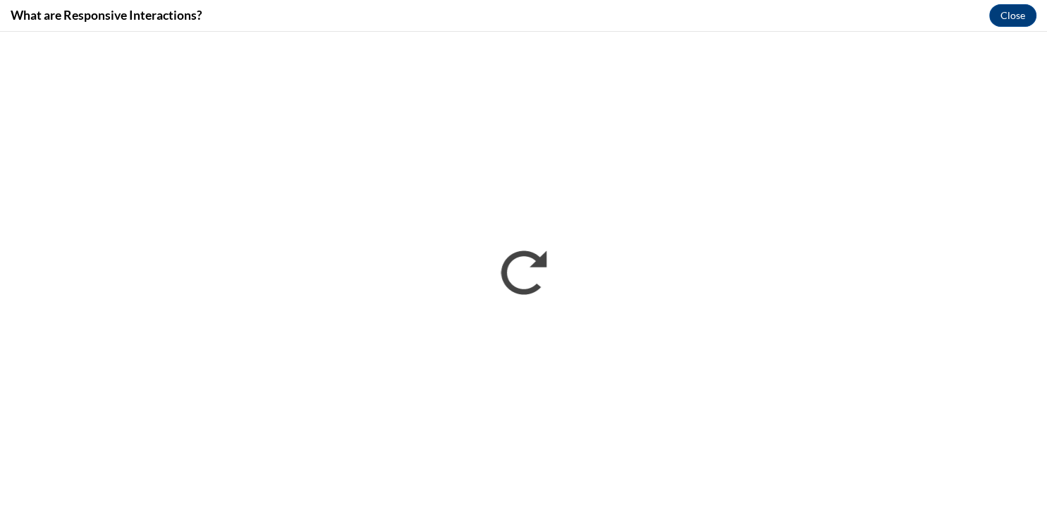
scroll to position [0, 0]
click at [1018, 17] on button "Close" at bounding box center [1012, 15] width 47 height 23
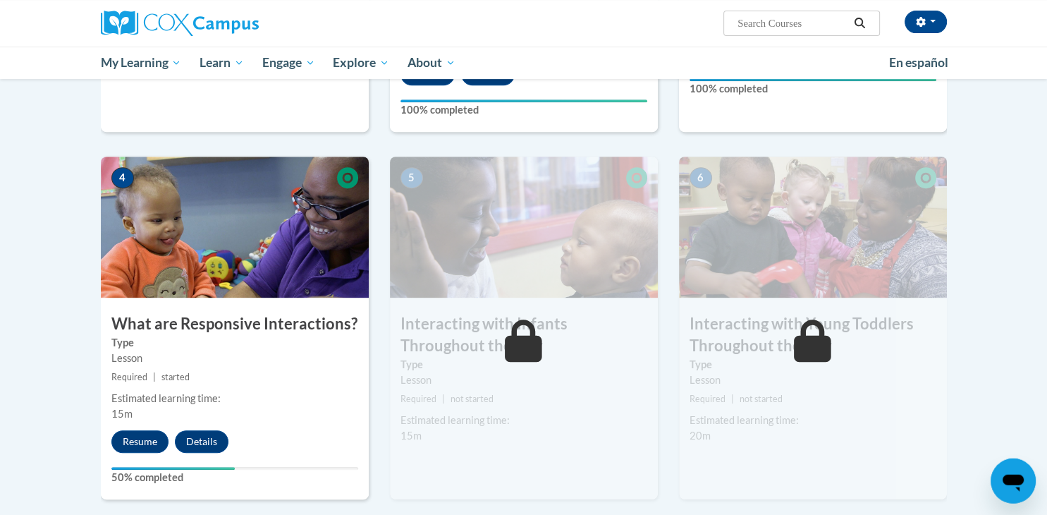
scroll to position [606, 0]
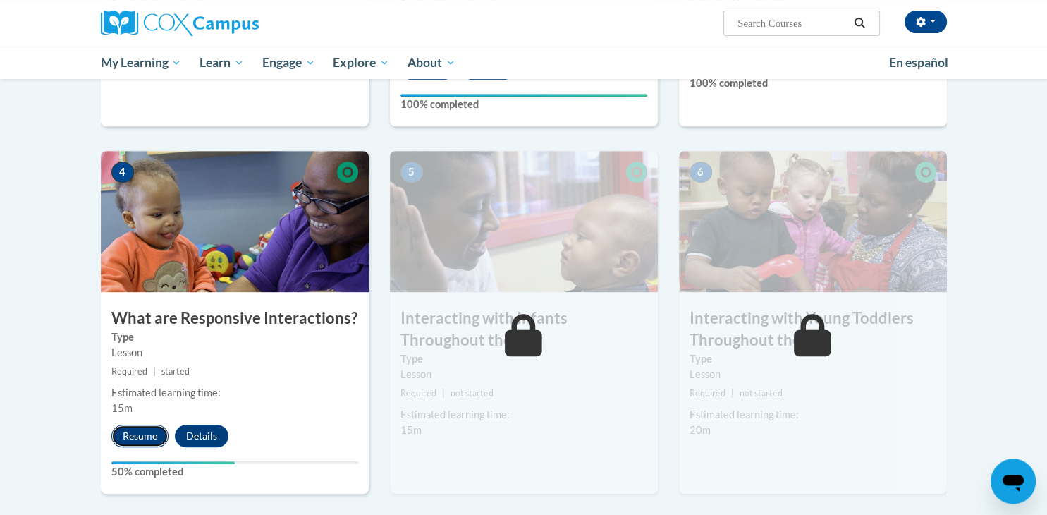
click at [151, 424] on button "Resume" at bounding box center [139, 435] width 57 height 23
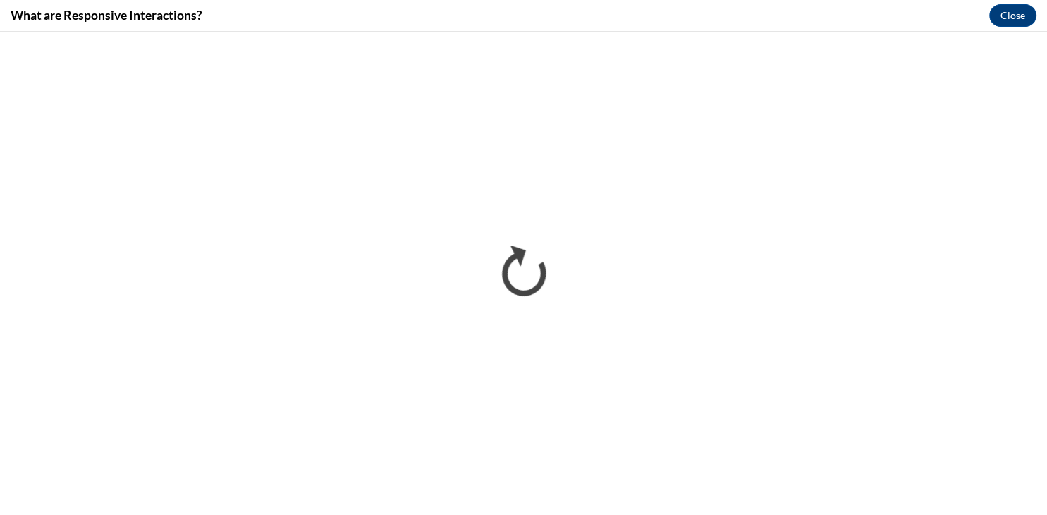
scroll to position [0, 0]
click at [1015, 13] on button "Close" at bounding box center [1012, 15] width 47 height 23
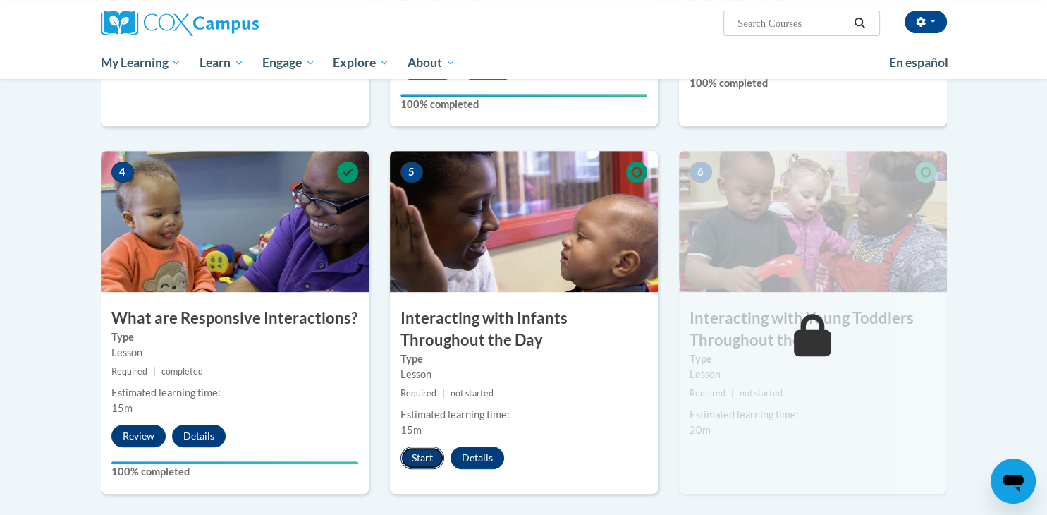
click at [416, 446] on button "Start" at bounding box center [422, 457] width 44 height 23
